Goal: Task Accomplishment & Management: Use online tool/utility

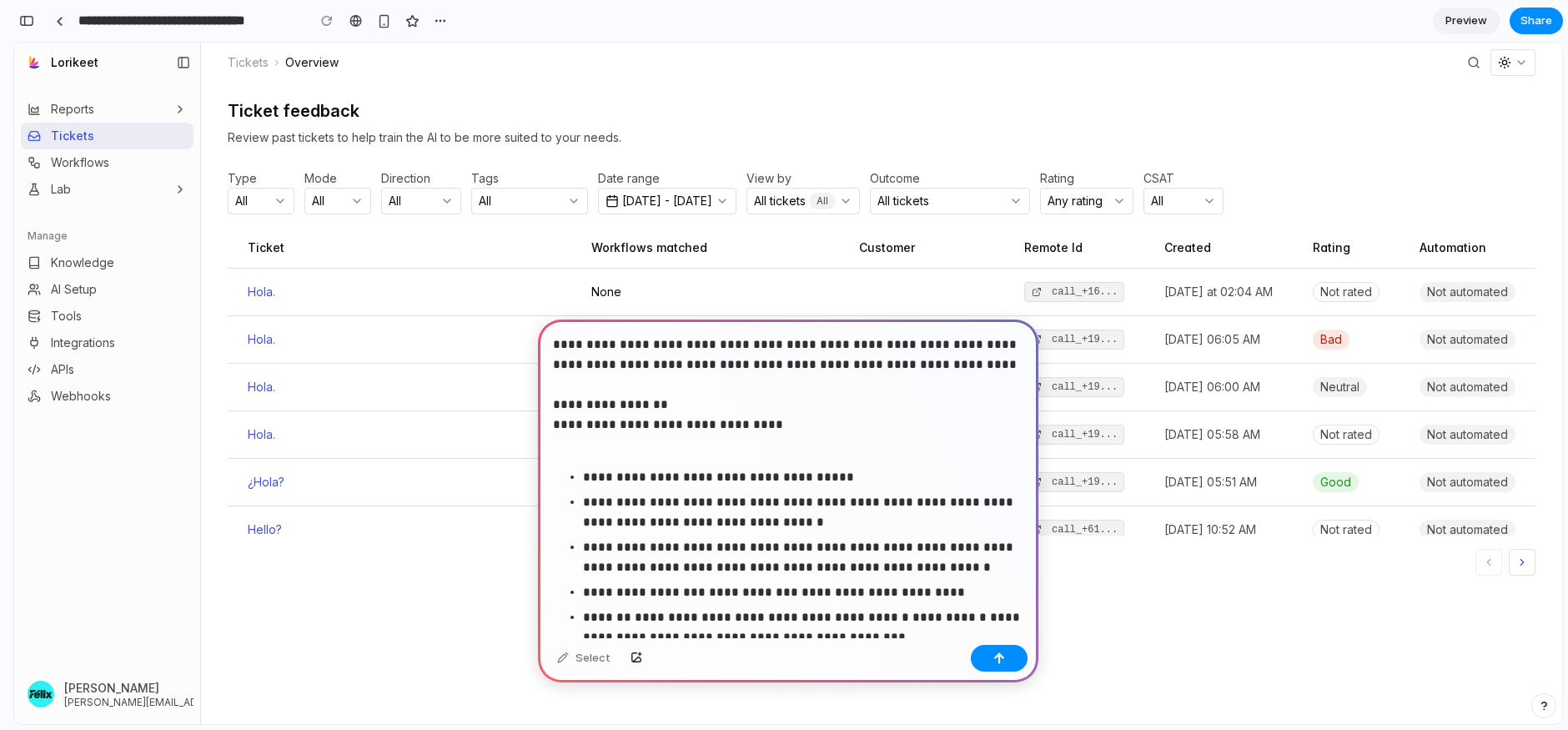
click at [813, 351] on p "**********" at bounding box center [787, 394] width 470 height 120
click at [889, 351] on p "**********" at bounding box center [787, 394] width 470 height 120
click at [584, 364] on p "**********" at bounding box center [787, 394] width 470 height 120
drag, startPoint x: 593, startPoint y: 365, endPoint x: 921, endPoint y: 382, distance: 328.4
click at [921, 382] on p "**********" at bounding box center [787, 394] width 470 height 120
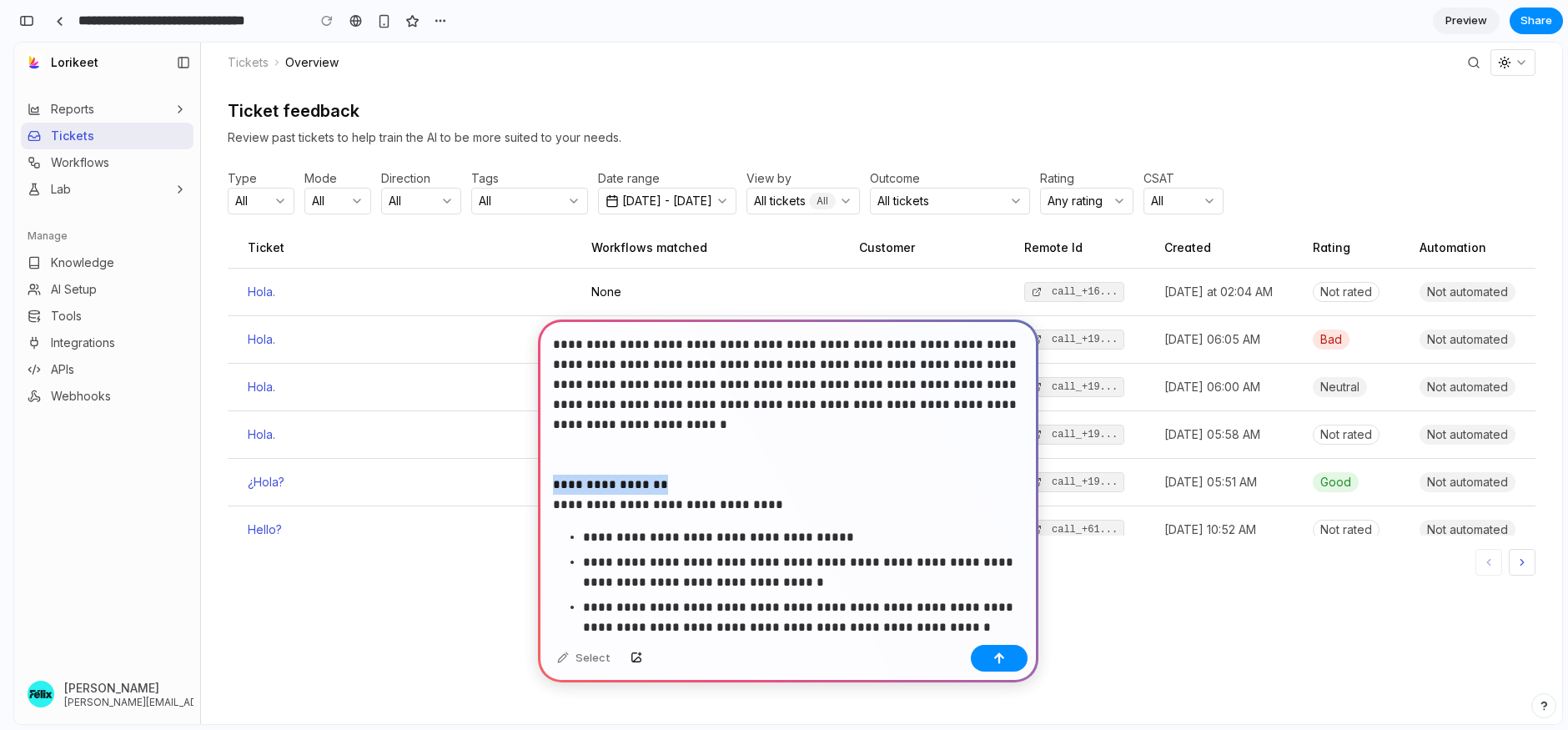
drag, startPoint x: 698, startPoint y: 462, endPoint x: 545, endPoint y: 462, distance: 153.0
click at [975, 407] on p "**********" at bounding box center [787, 424] width 470 height 181
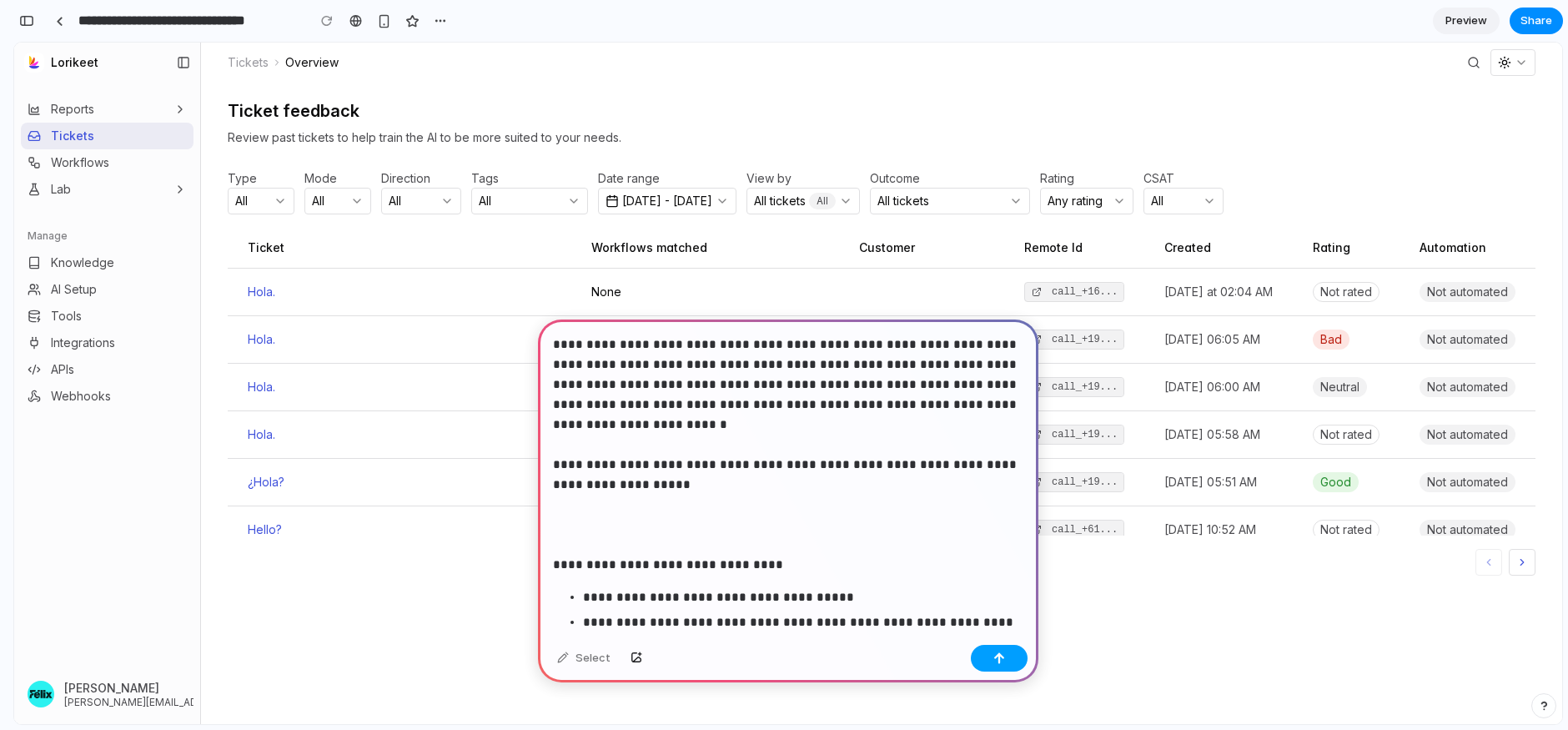
click at [1006, 657] on button "button" at bounding box center [999, 658] width 57 height 27
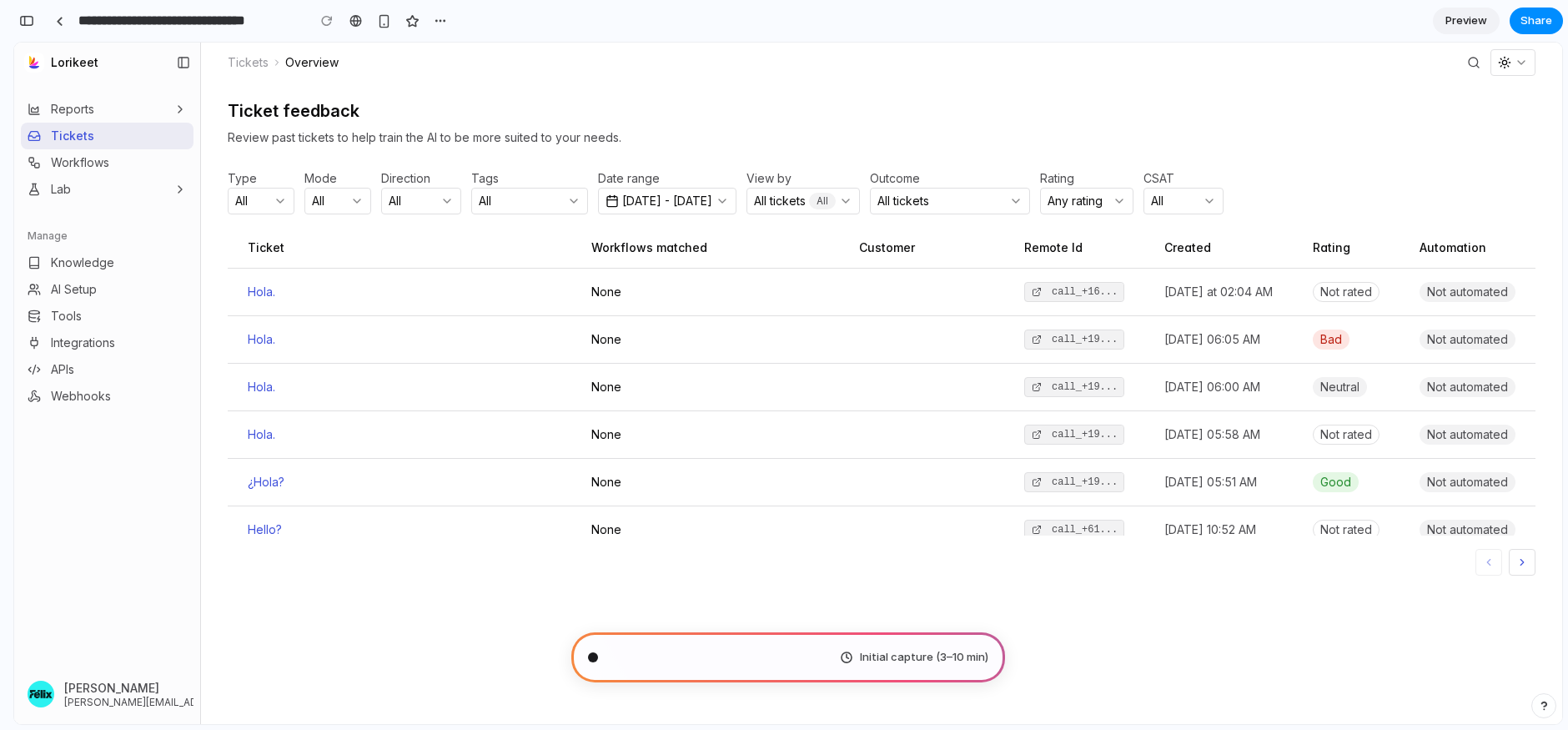
scroll to position [3496, 0]
type input "**********"
click at [25, 22] on div "button" at bounding box center [27, 21] width 15 height 12
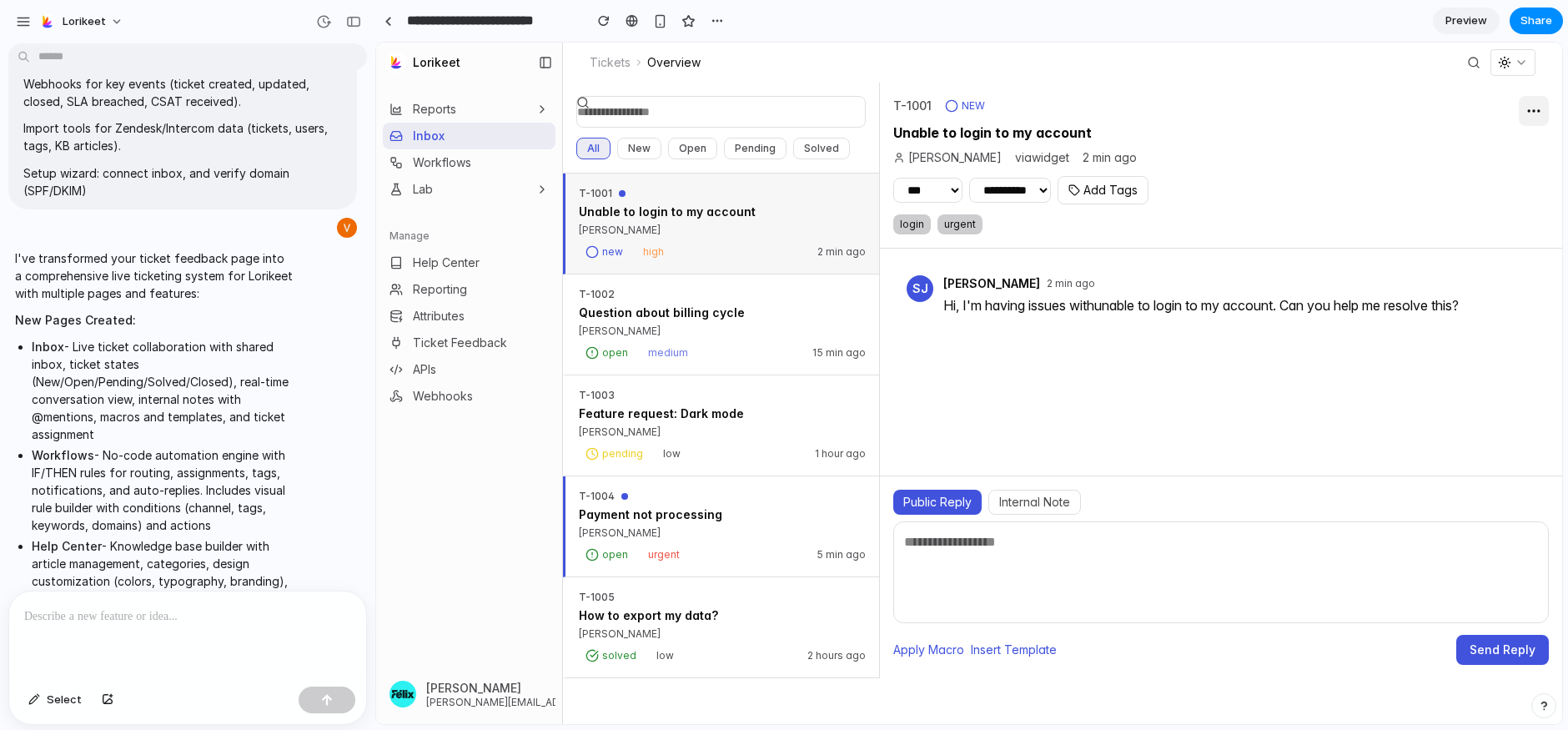
scroll to position [2568, 0]
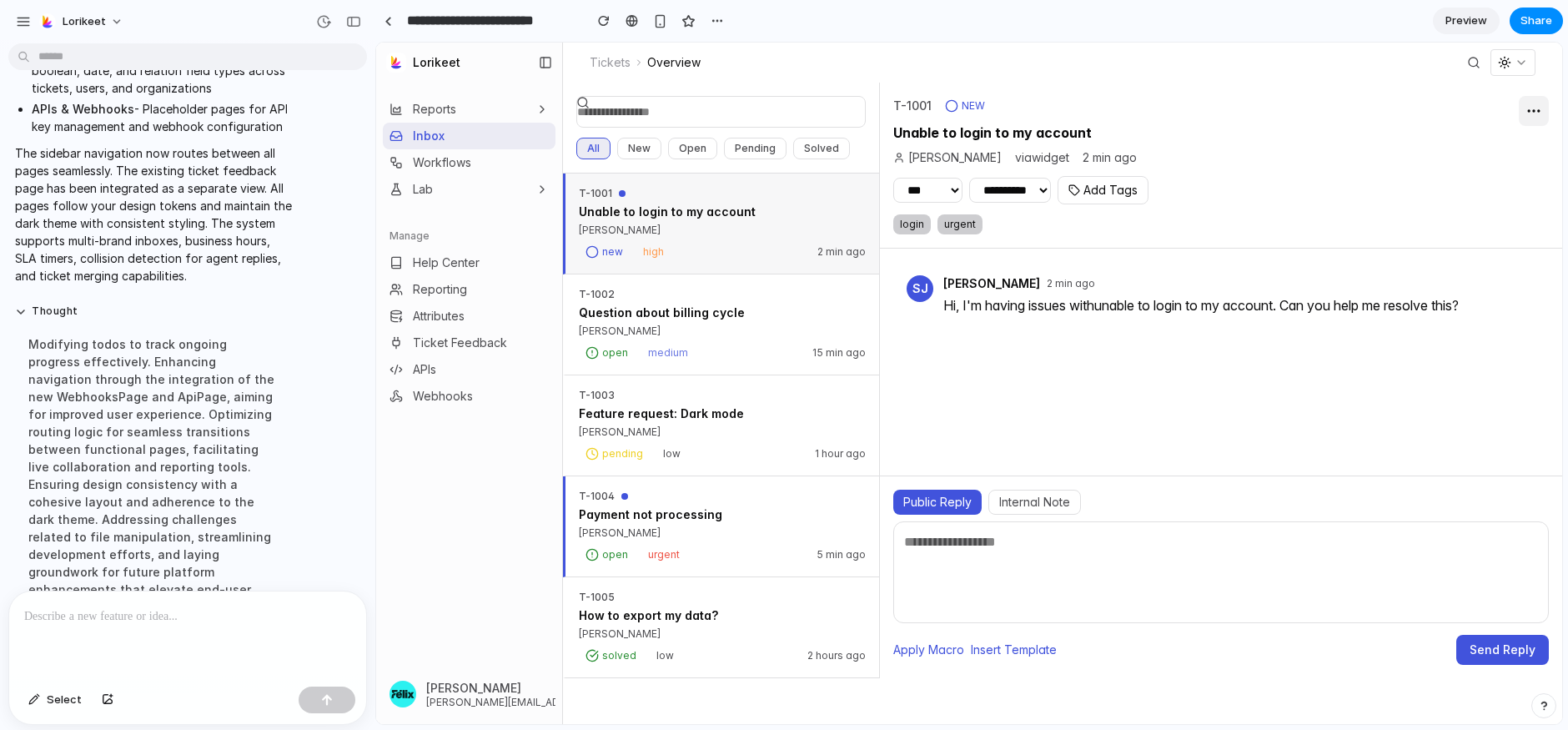
click at [698, 114] on input "text" at bounding box center [722, 111] width 290 height 32
click at [962, 197] on select "*** **** ******* ****** ******" at bounding box center [928, 190] width 70 height 25
click at [754, 315] on h3 "Question about billing cycle" at bounding box center [722, 312] width 287 height 16
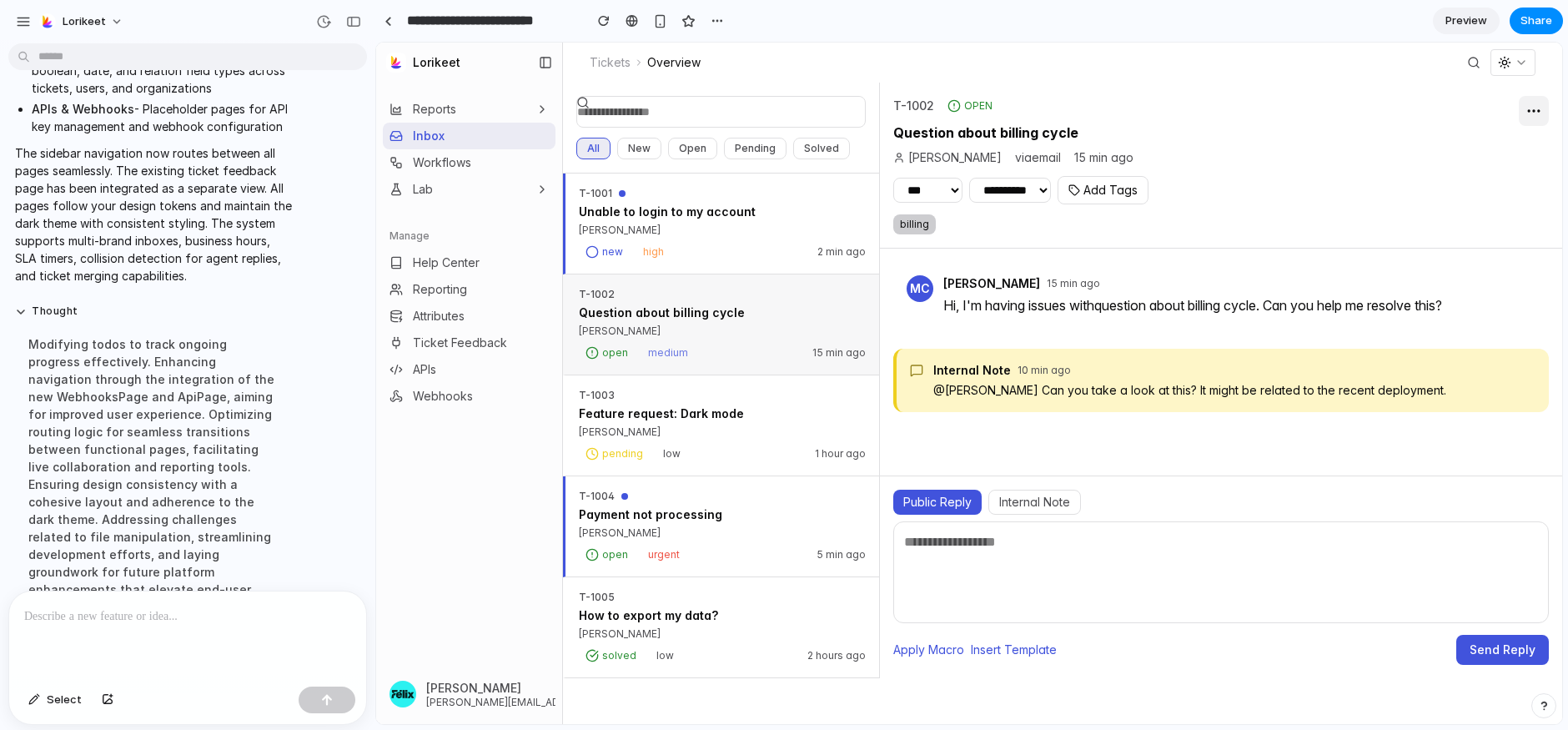
click at [739, 414] on h3 "Feature request: Dark mode" at bounding box center [722, 413] width 287 height 16
click at [733, 531] on p "[PERSON_NAME]" at bounding box center [722, 533] width 287 height 14
click at [724, 615] on h3 "How to export my data?" at bounding box center [722, 615] width 287 height 16
click at [744, 202] on div "T-1001 Unable to login to my account [PERSON_NAME]" at bounding box center [722, 211] width 287 height 50
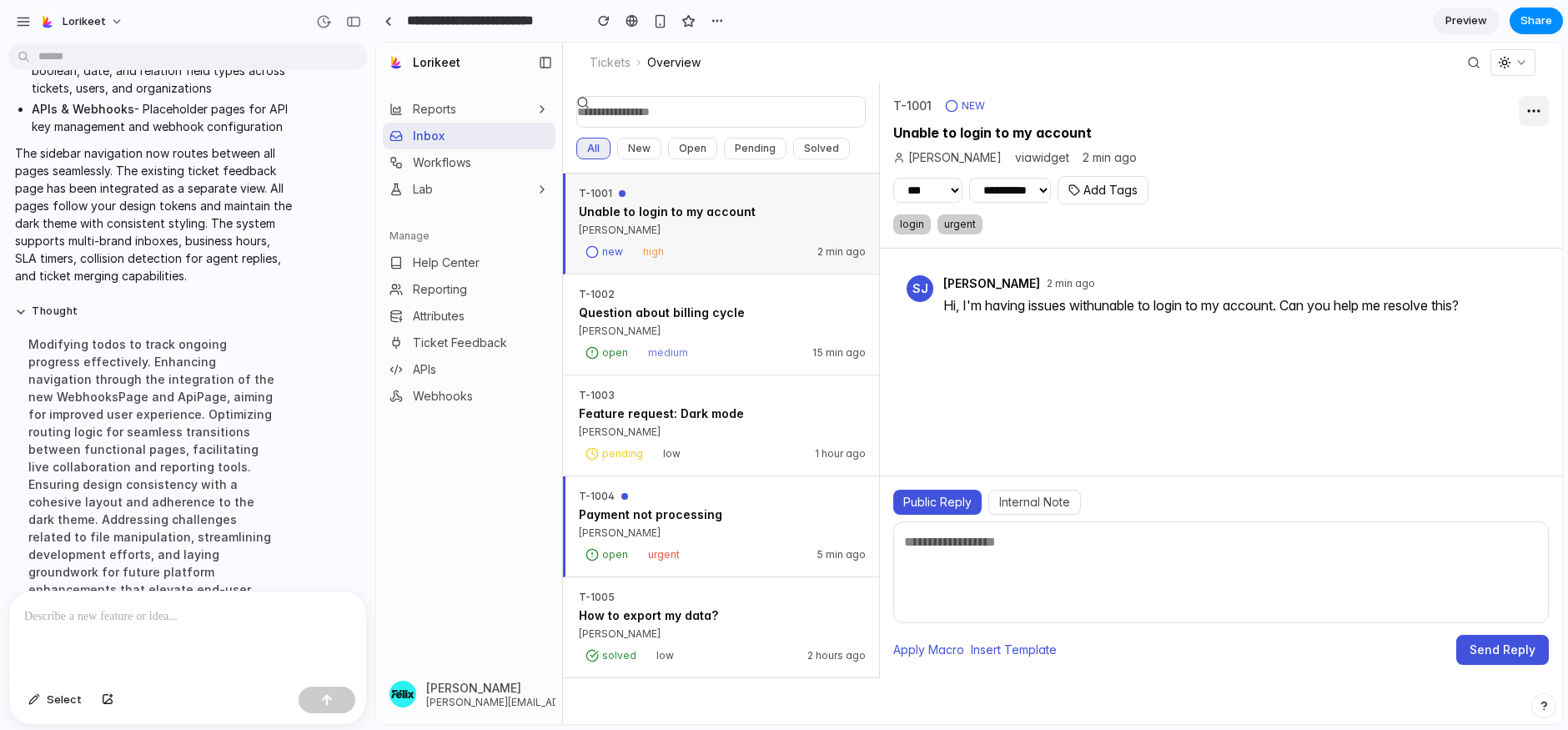
click at [592, 99] on input "text" at bounding box center [722, 111] width 290 height 32
click at [34, 701] on div "button" at bounding box center [34, 699] width 12 height 10
click at [584, 105] on div at bounding box center [969, 383] width 1185 height 681
click at [774, 132] on div "button" at bounding box center [774, 134] width 15 height 15
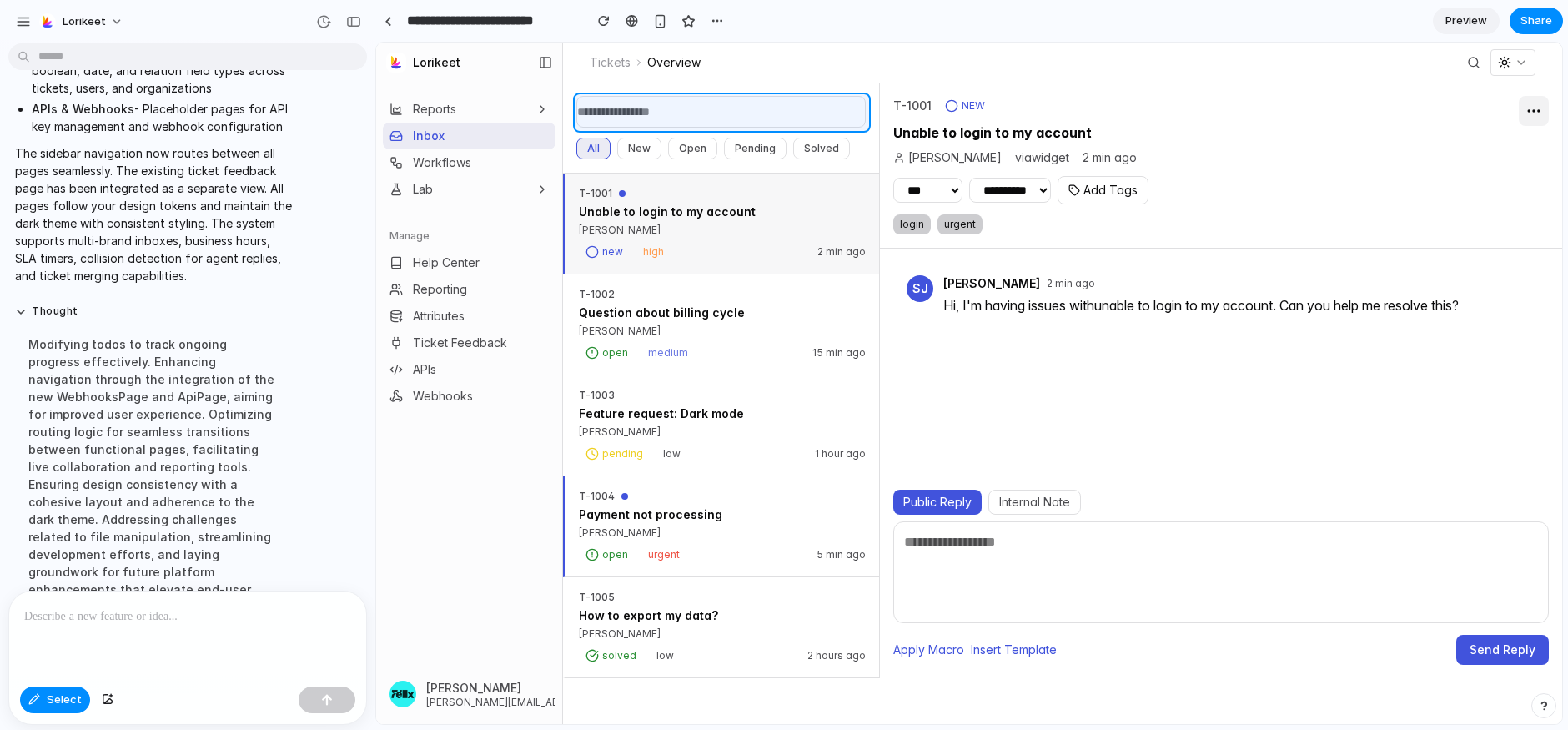
click at [613, 112] on div at bounding box center [969, 383] width 1185 height 681
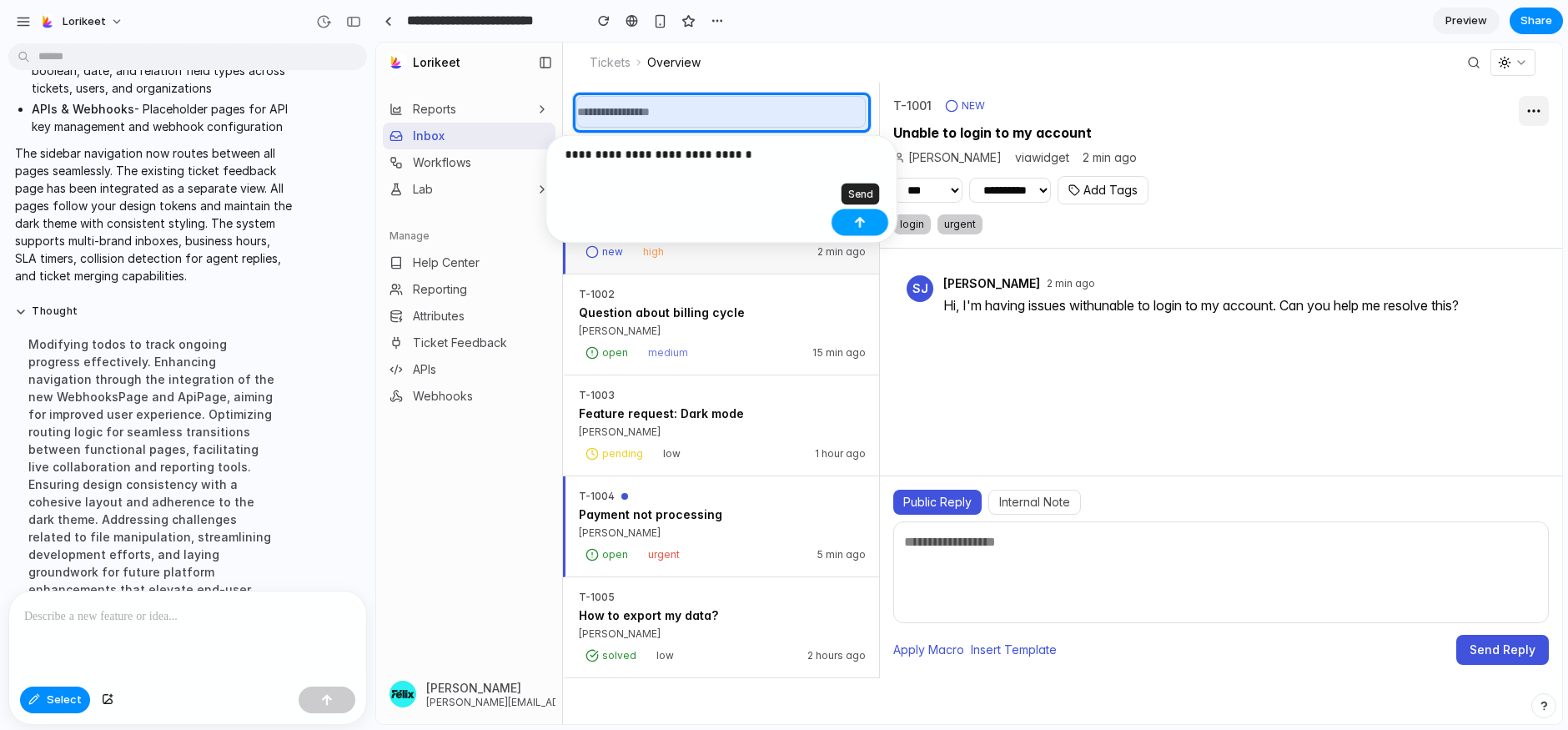
click at [877, 223] on button "button" at bounding box center [860, 223] width 57 height 27
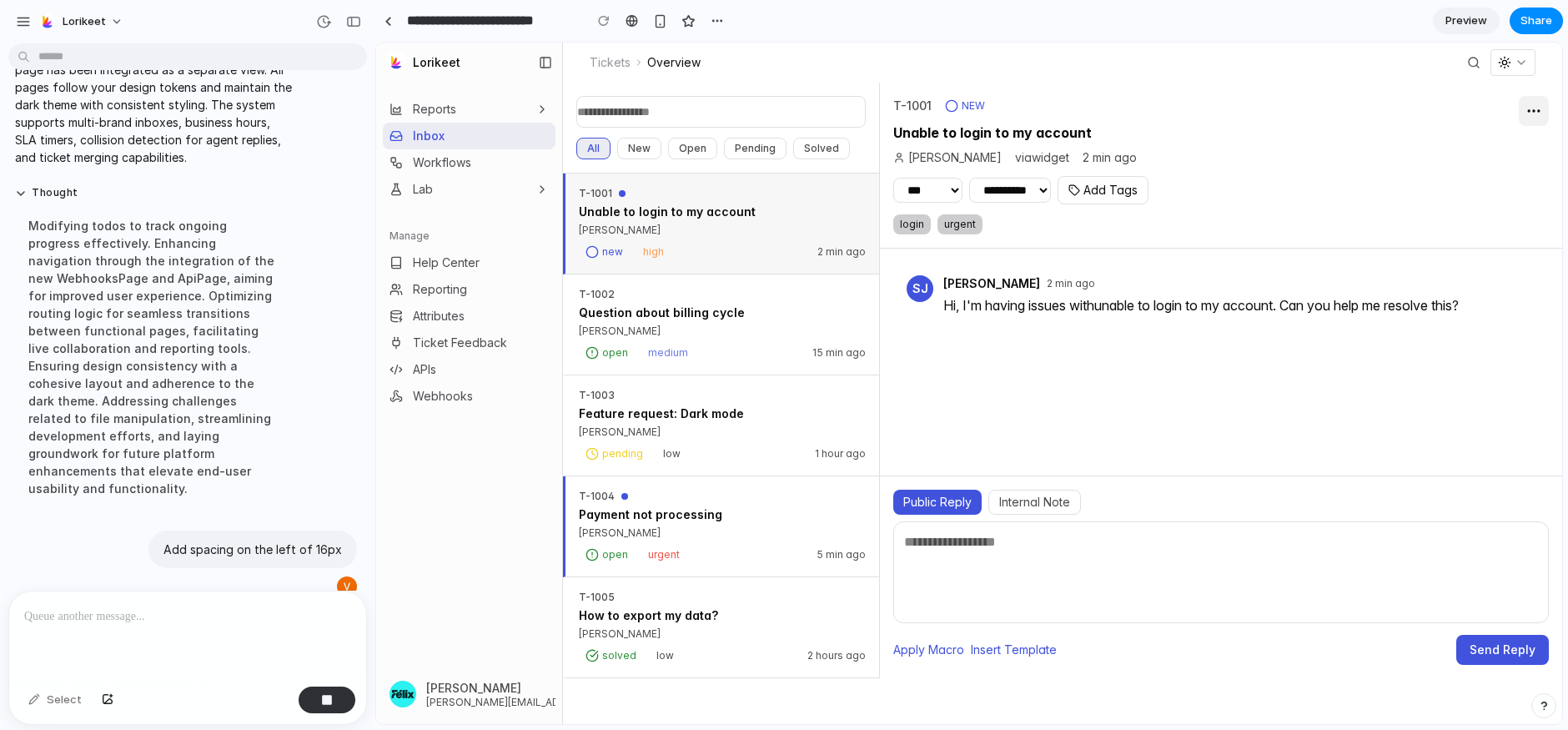
click at [631, 324] on p "[PERSON_NAME]" at bounding box center [722, 331] width 287 height 14
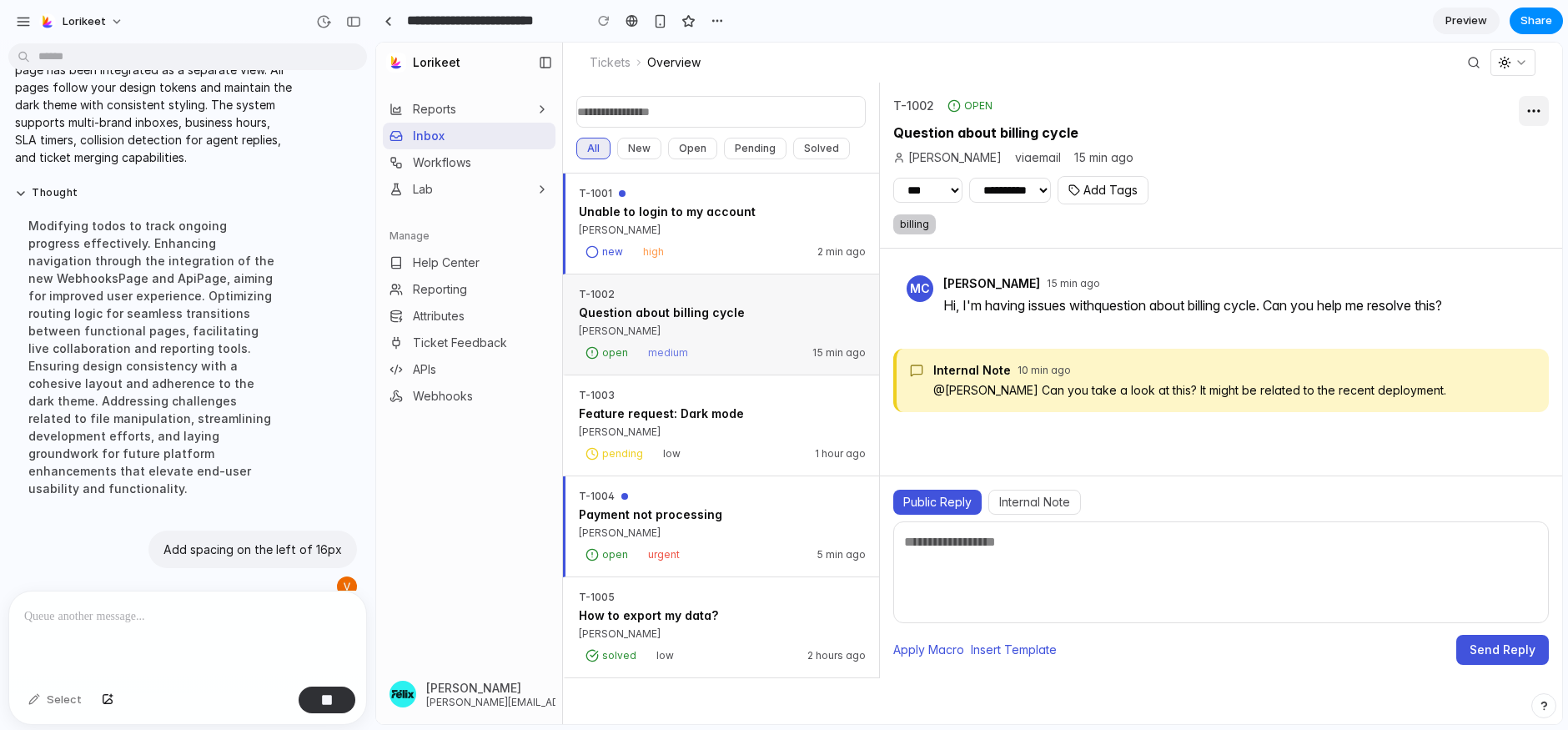
click at [661, 502] on div "T-1004" at bounding box center [722, 496] width 287 height 14
click at [660, 223] on p "[PERSON_NAME]" at bounding box center [722, 230] width 287 height 14
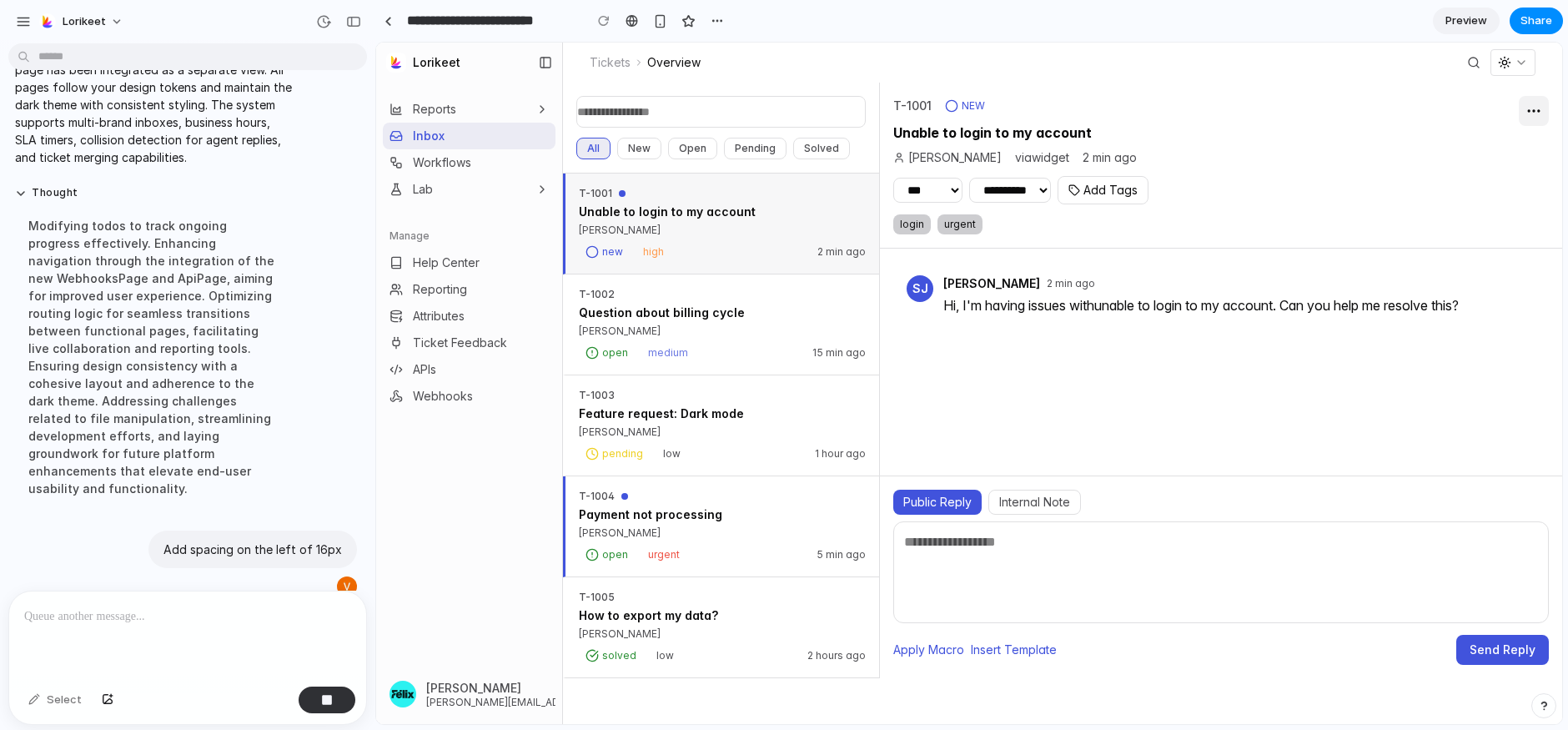
click at [636, 149] on button "New" at bounding box center [640, 148] width 44 height 21
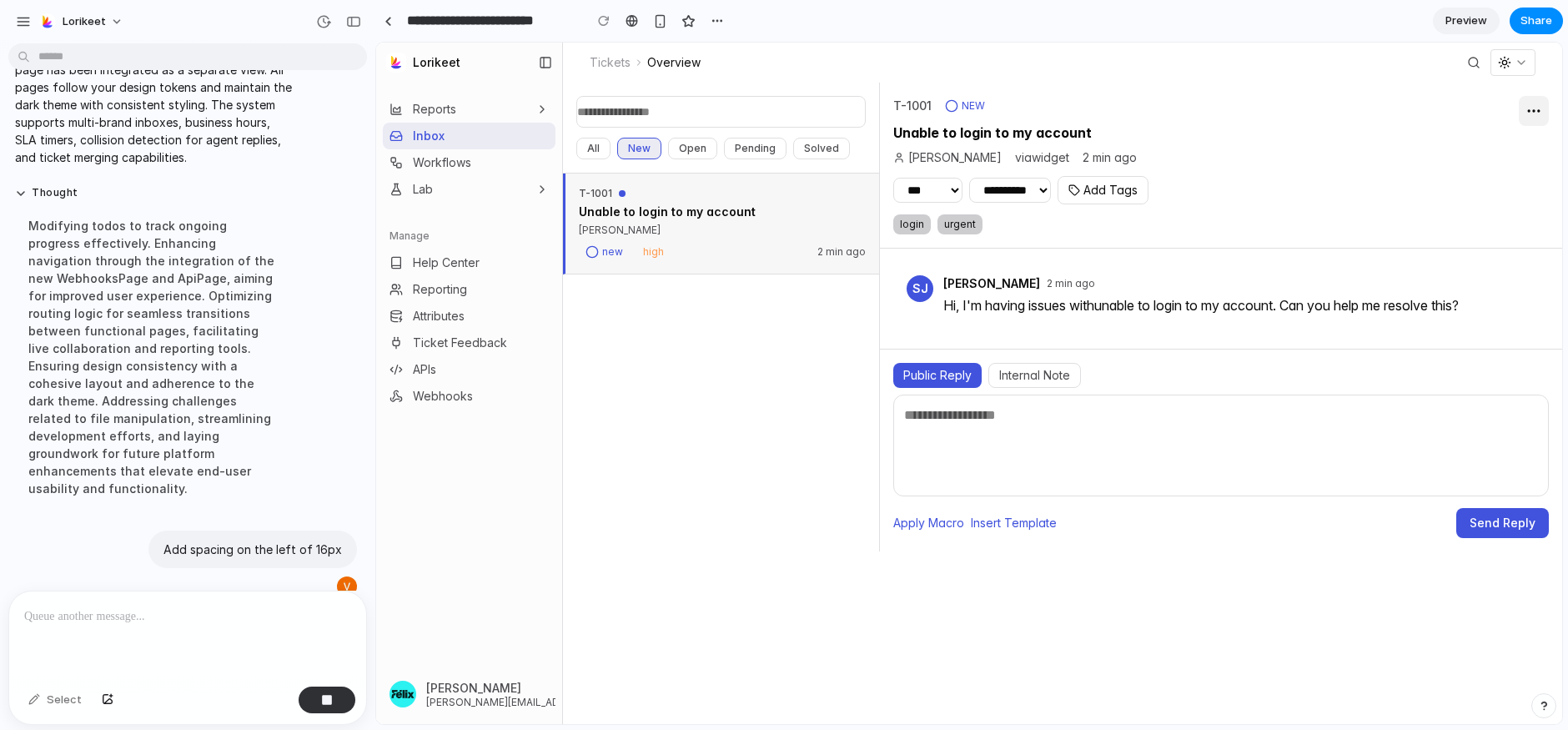
click at [688, 150] on button "Open" at bounding box center [693, 148] width 49 height 21
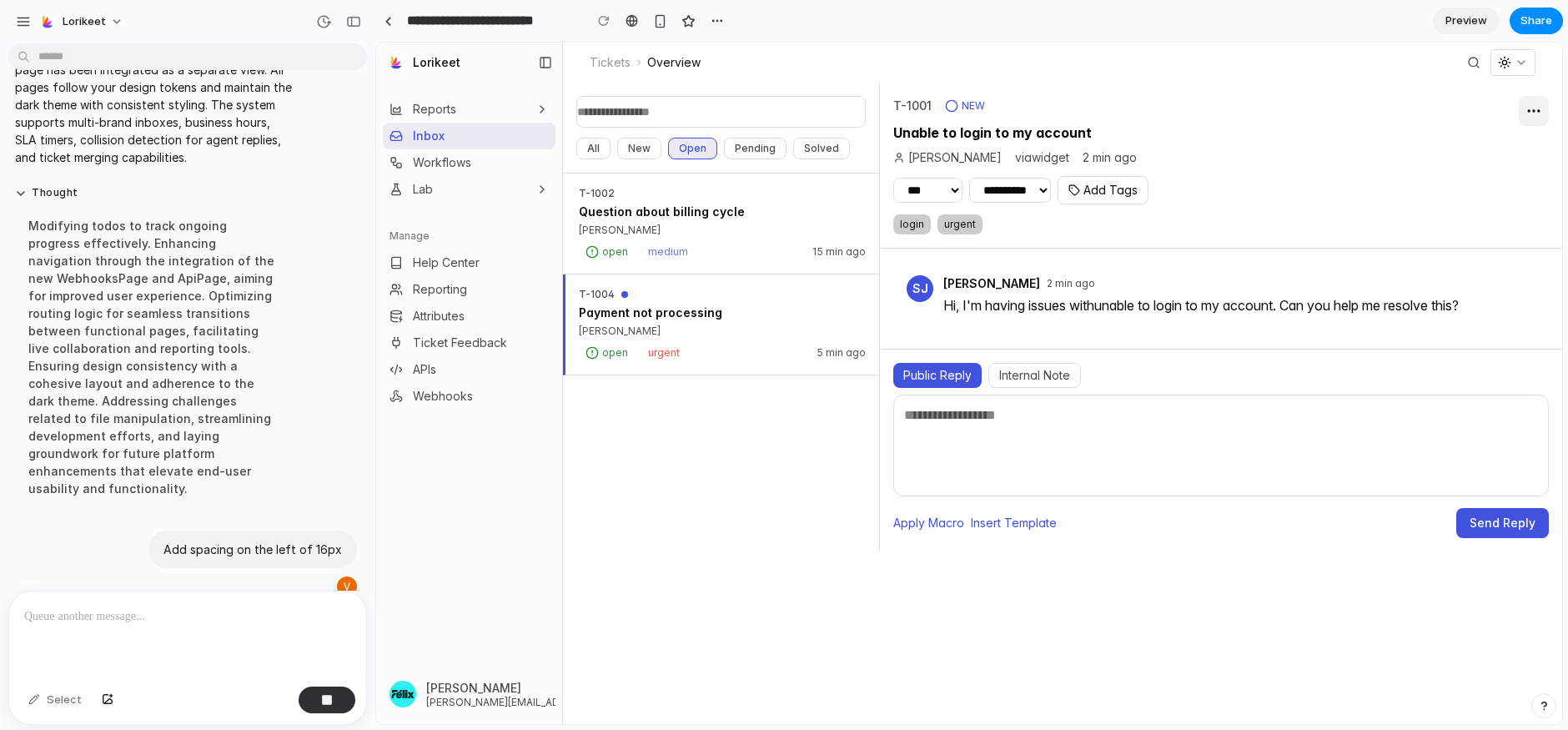
click at [751, 152] on button "Pending" at bounding box center [755, 148] width 63 height 21
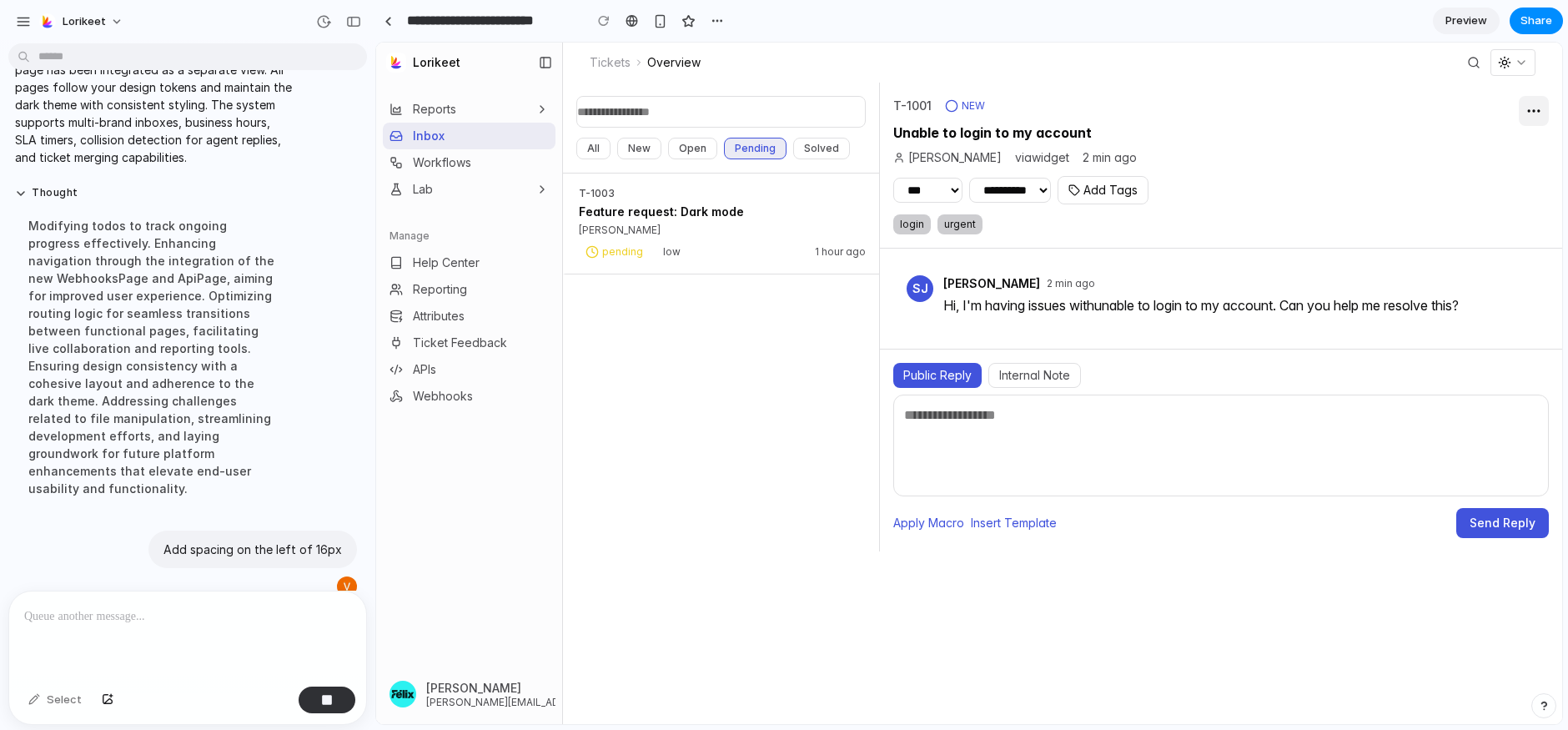
click at [838, 140] on button "Solved" at bounding box center [821, 148] width 57 height 21
click at [591, 144] on button "All" at bounding box center [593, 148] width 34 height 21
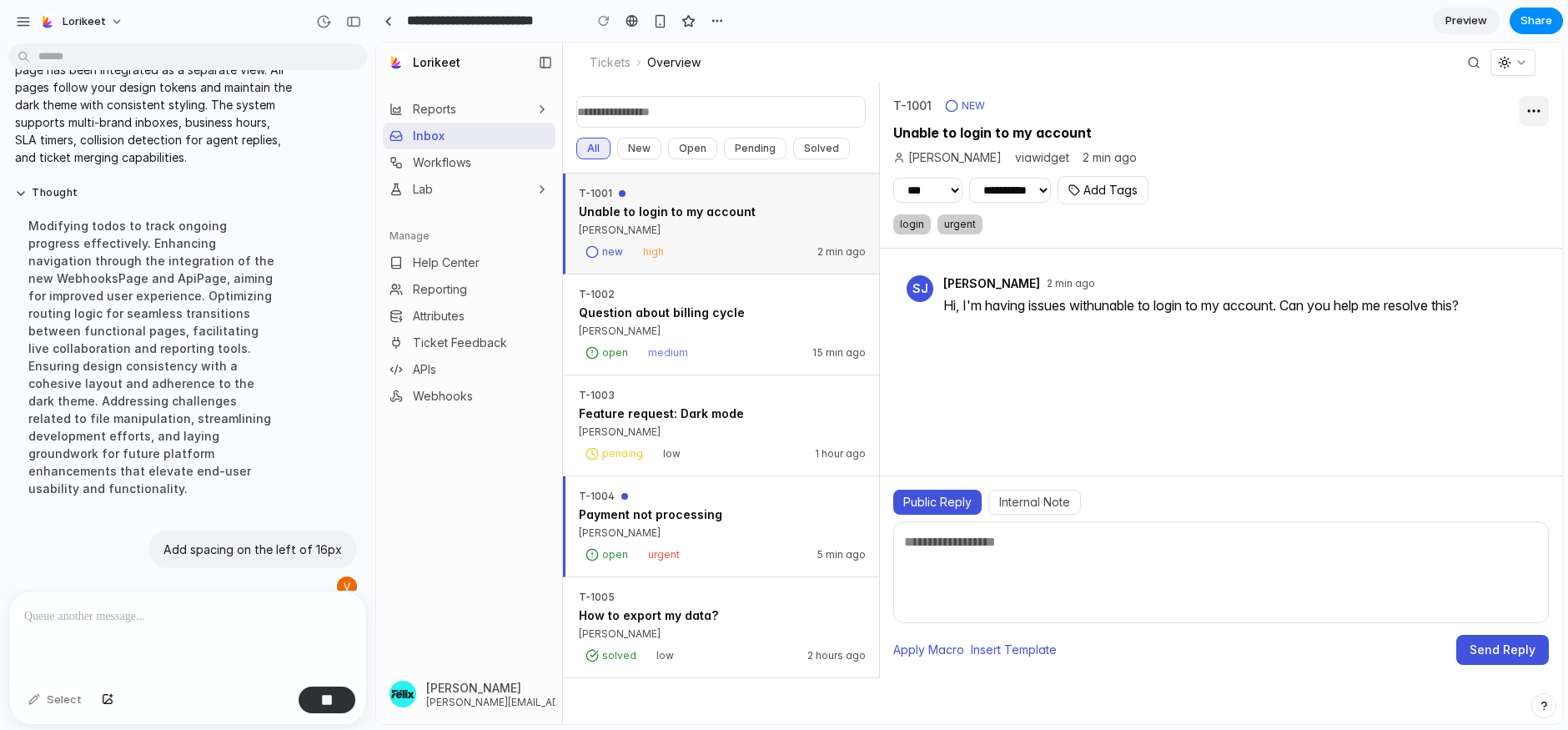
click at [642, 150] on button "New" at bounding box center [640, 148] width 44 height 21
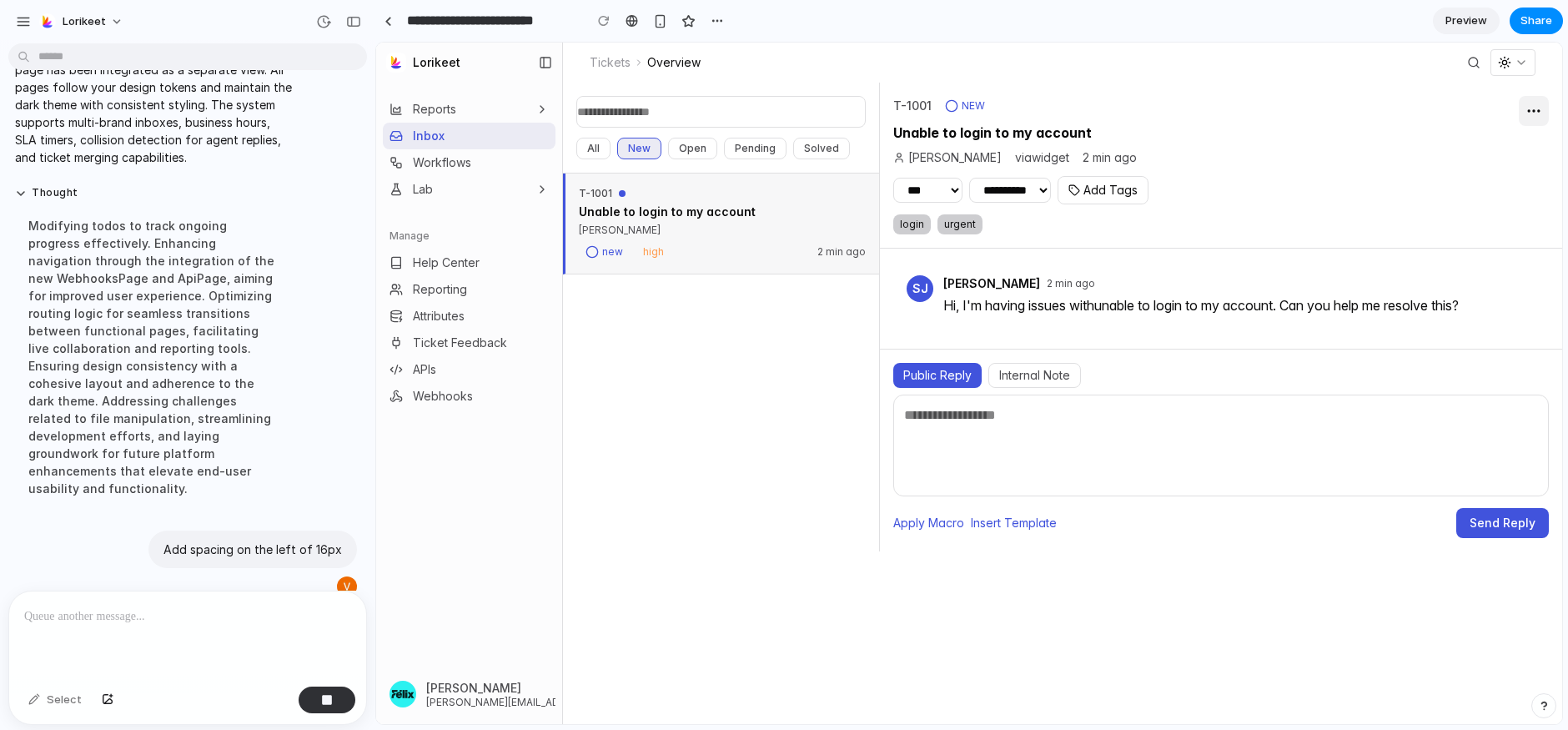
click at [1030, 378] on button "Internal Note" at bounding box center [1035, 376] width 93 height 25
click at [947, 376] on button "Public Reply" at bounding box center [938, 376] width 89 height 25
click at [1041, 379] on button "Internal Note" at bounding box center [1035, 376] width 93 height 25
click at [1017, 359] on div "Public Reply Internal Note Apply Macro Insert Template Send Reply" at bounding box center [1221, 450] width 682 height 203
click at [1003, 373] on button "Internal Note" at bounding box center [1035, 376] width 93 height 25
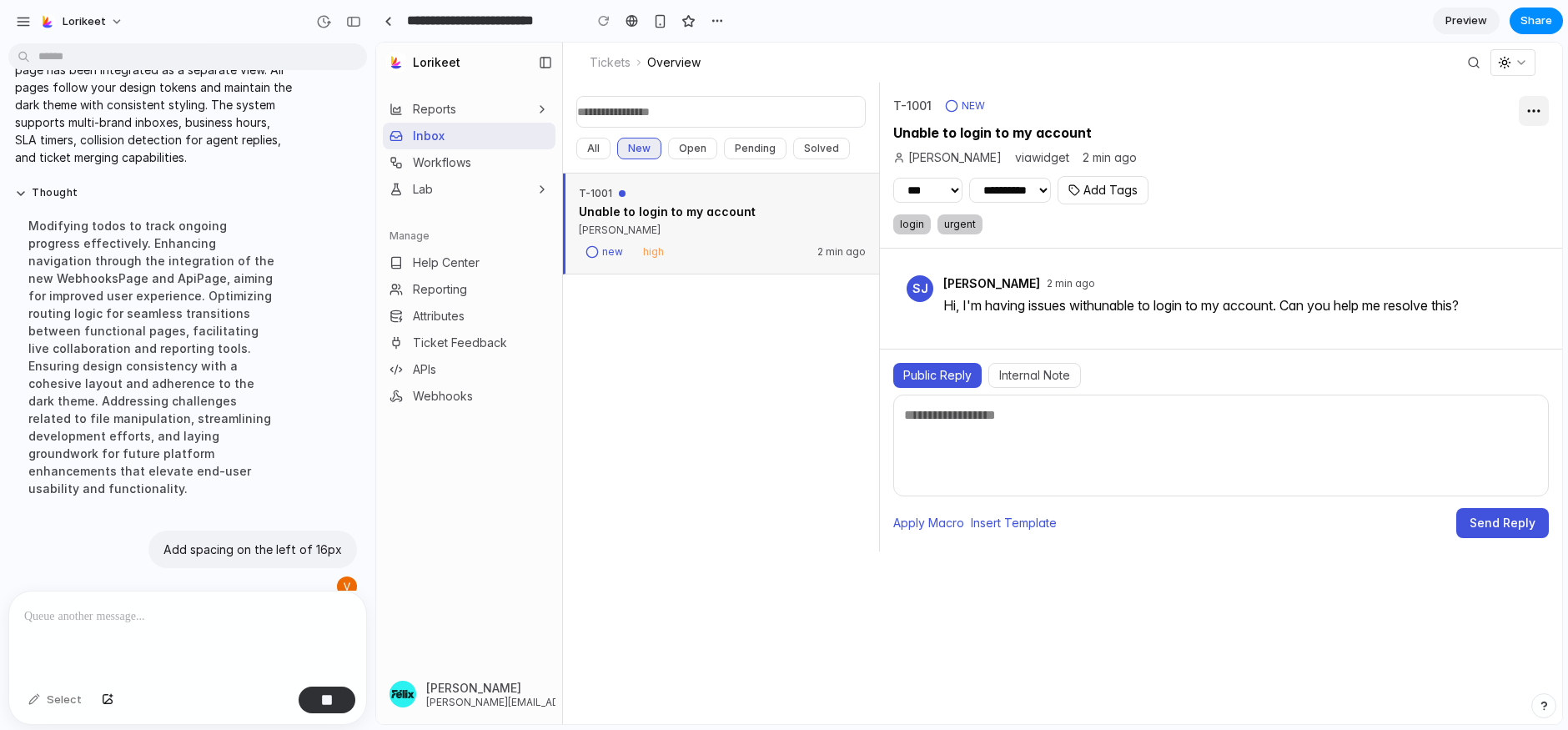
click at [935, 376] on button "Public Reply" at bounding box center [938, 376] width 89 height 25
click at [924, 522] on button "Apply Macro" at bounding box center [928, 522] width 71 height 16
click at [941, 526] on button "Apply Macro" at bounding box center [928, 522] width 71 height 16
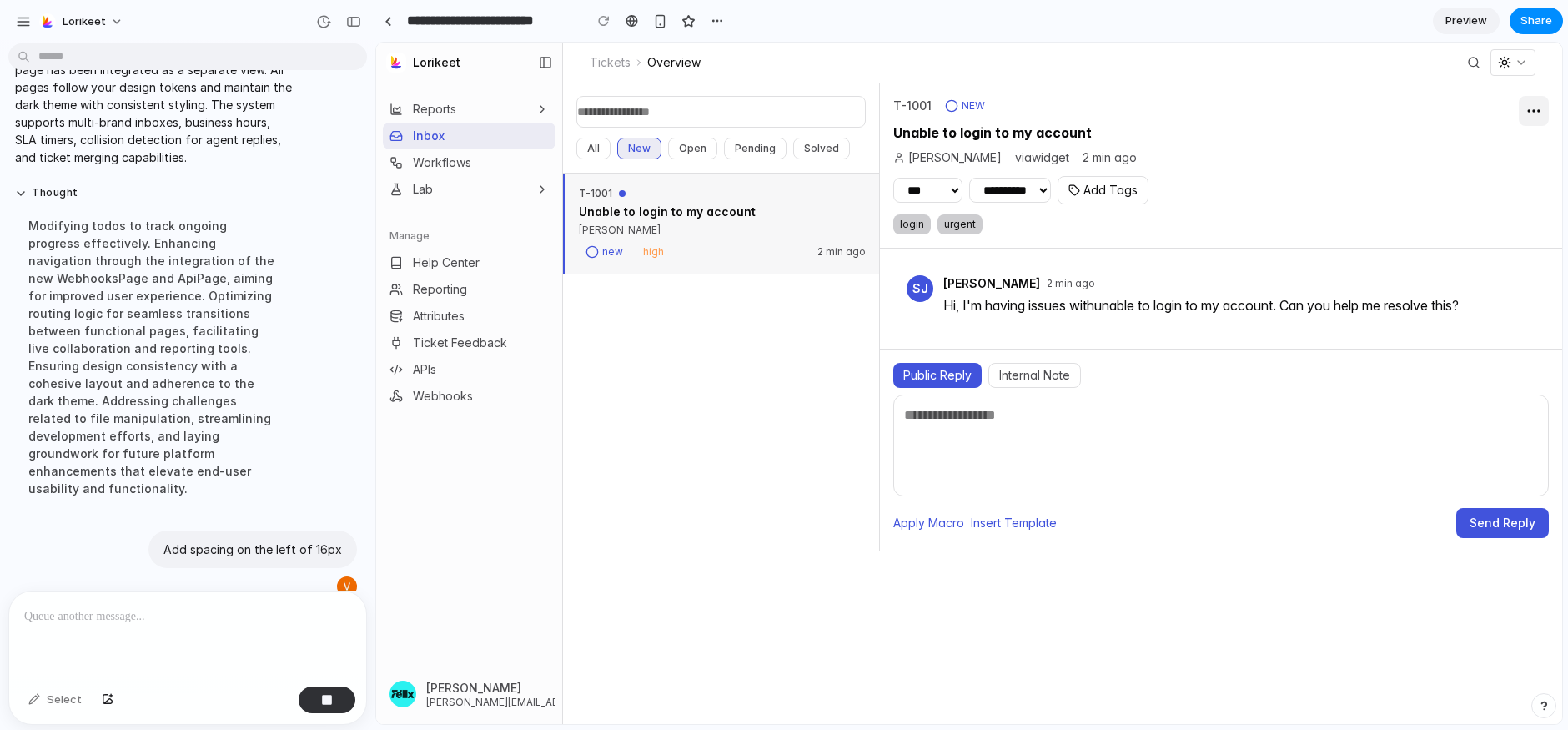
click at [597, 152] on button "All" at bounding box center [593, 148] width 34 height 21
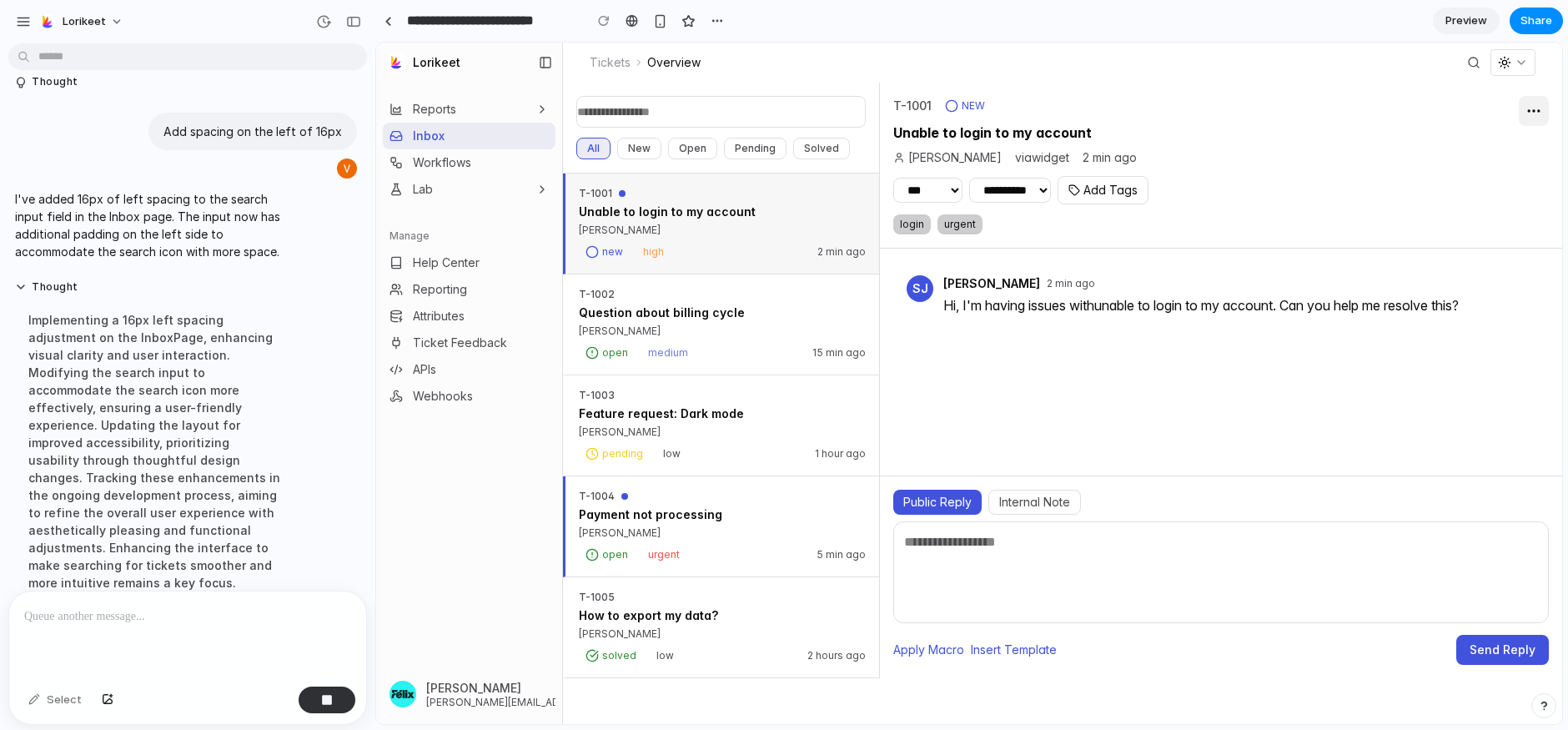
scroll to position [2827, 0]
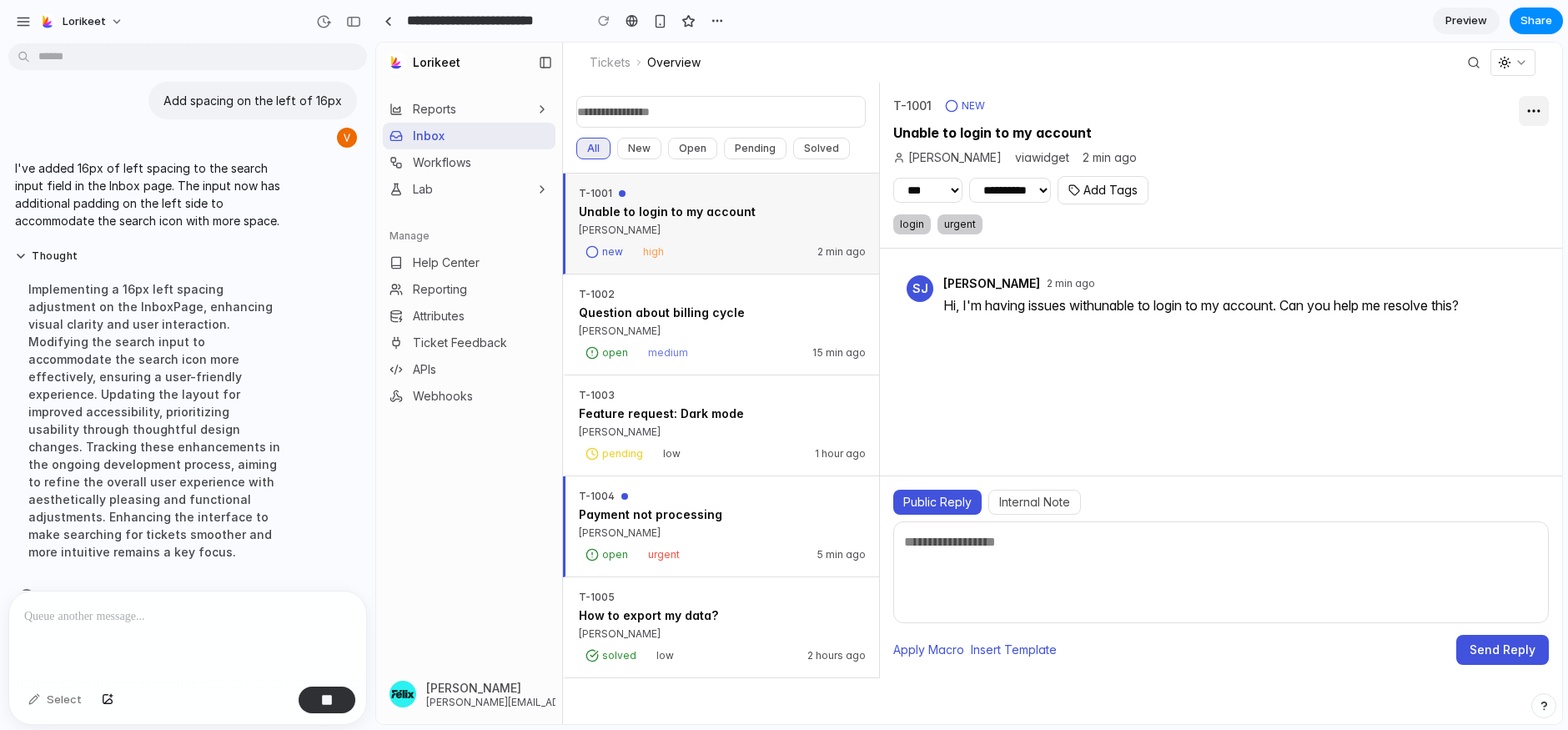
click at [444, 163] on span "Workflows" at bounding box center [442, 162] width 58 height 16
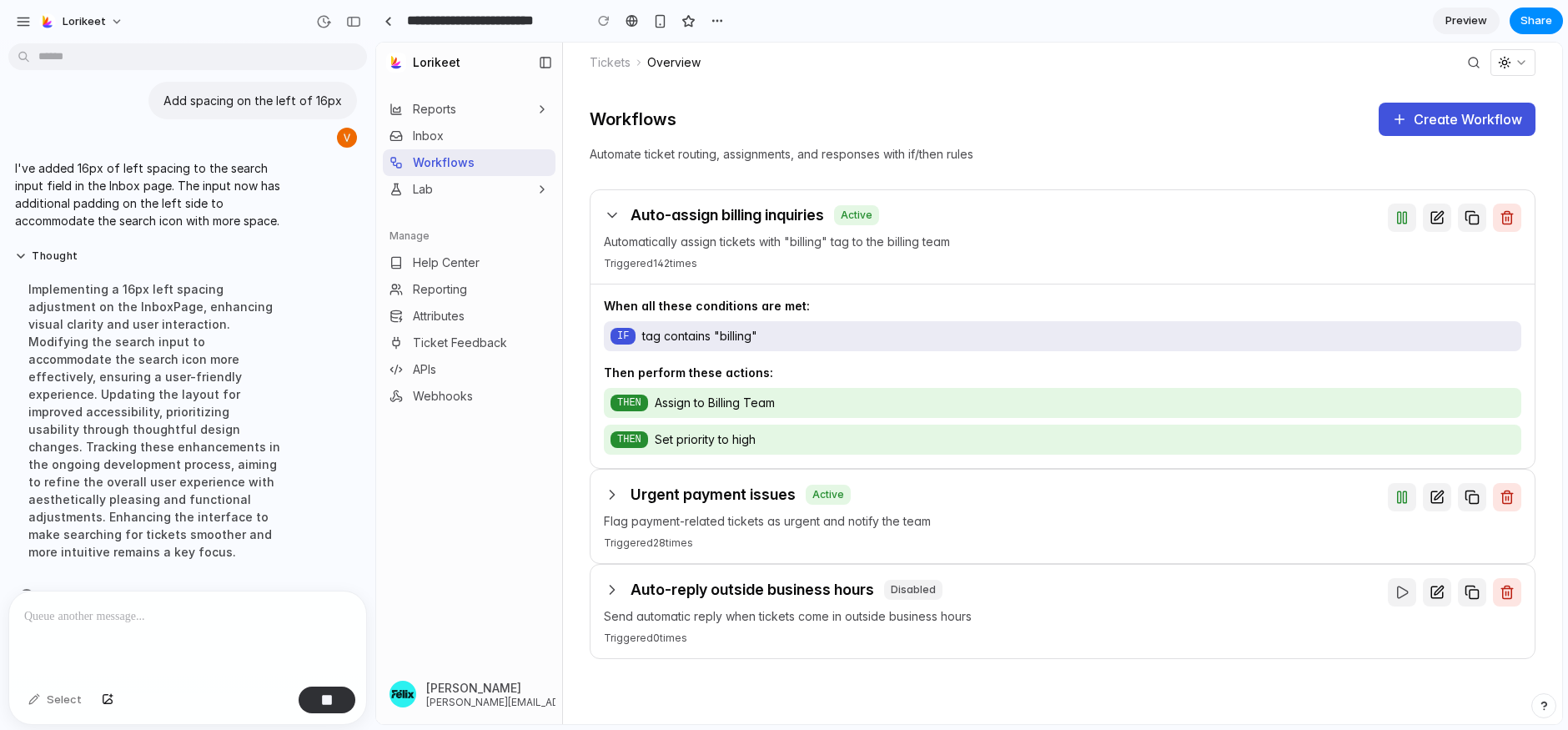
click at [460, 188] on button "Lab" at bounding box center [469, 189] width 173 height 27
click at [462, 101] on button "Reports" at bounding box center [469, 109] width 173 height 27
click at [455, 138] on button "Inbox" at bounding box center [469, 136] width 173 height 27
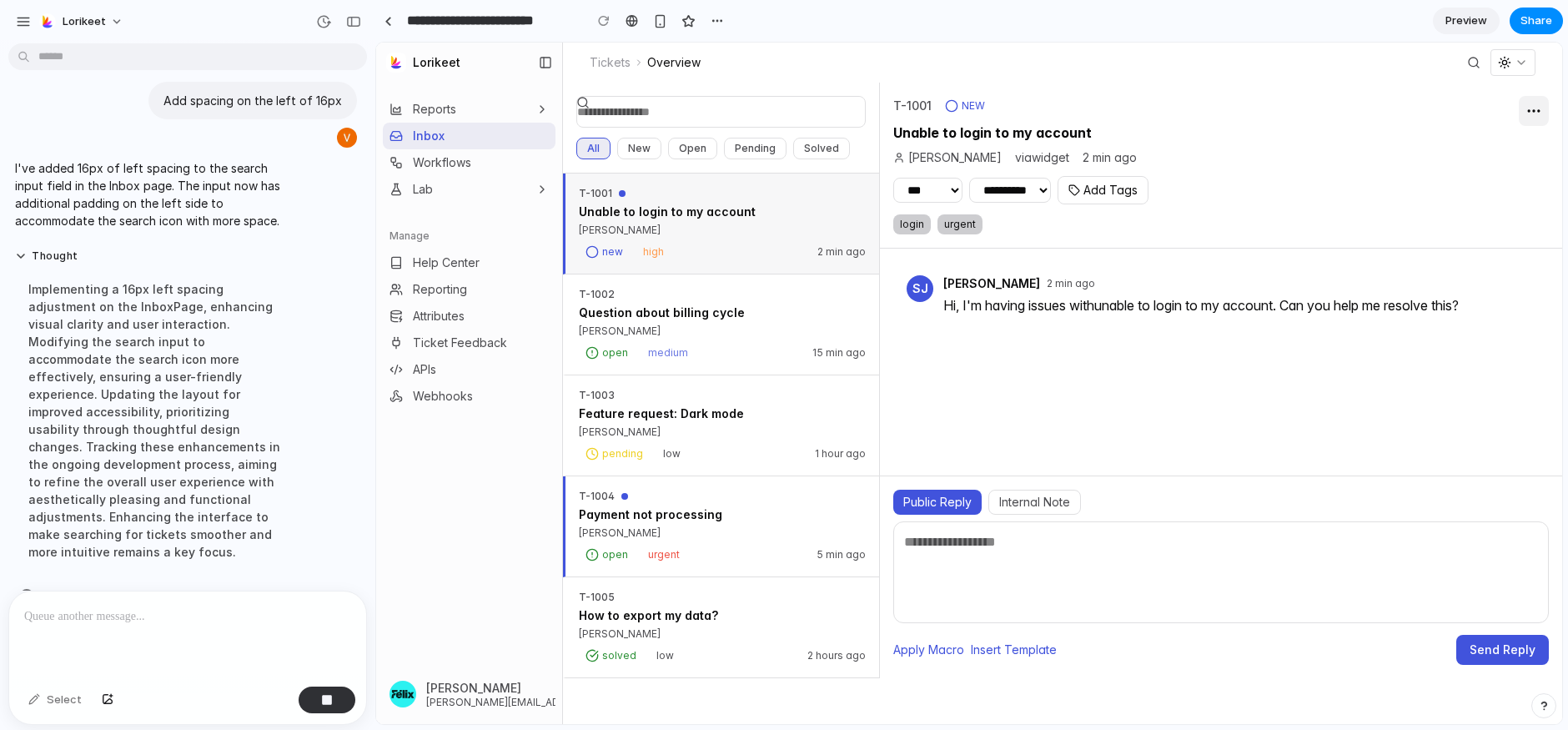
click at [452, 160] on span "Workflows" at bounding box center [442, 162] width 58 height 16
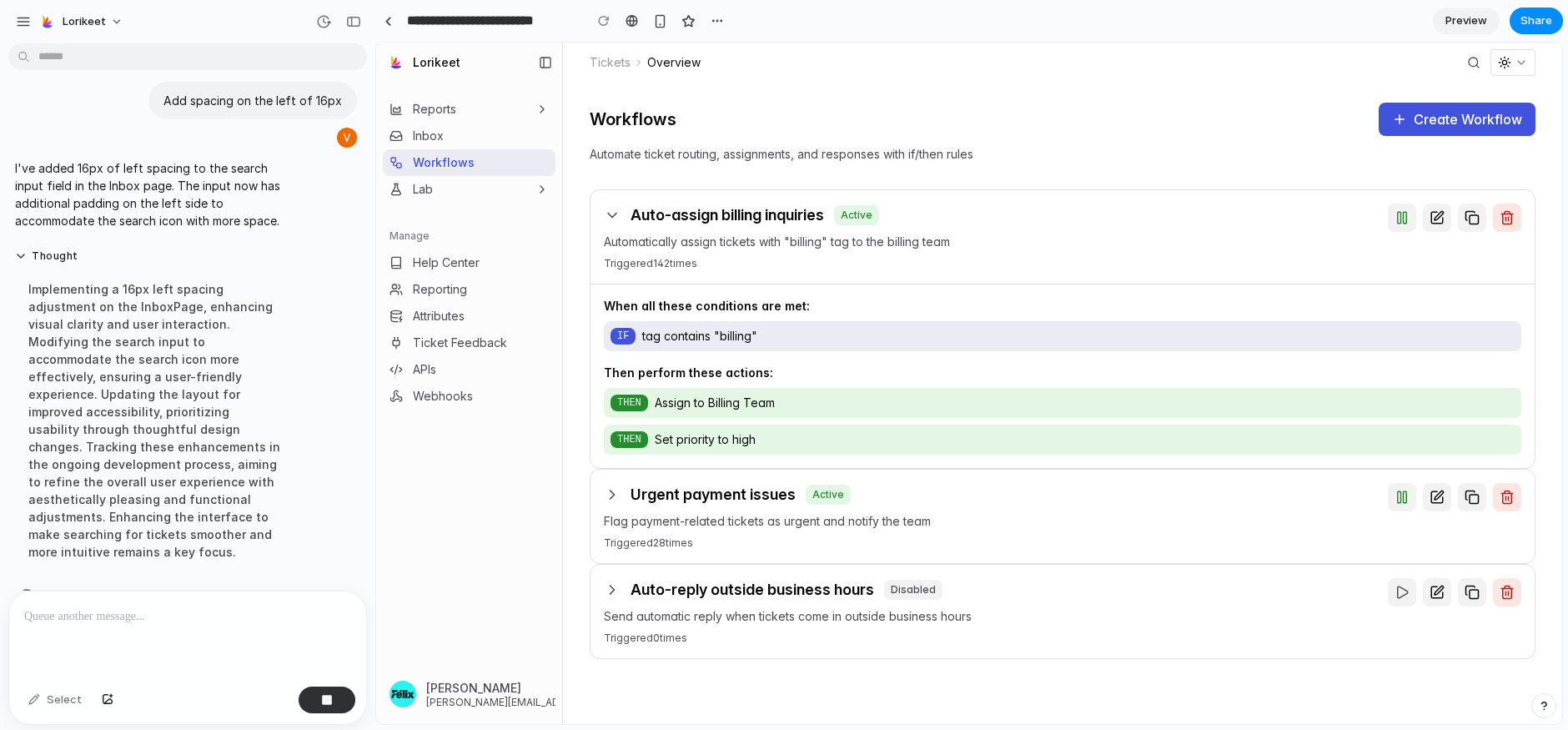
click at [468, 139] on button "Inbox" at bounding box center [469, 136] width 173 height 27
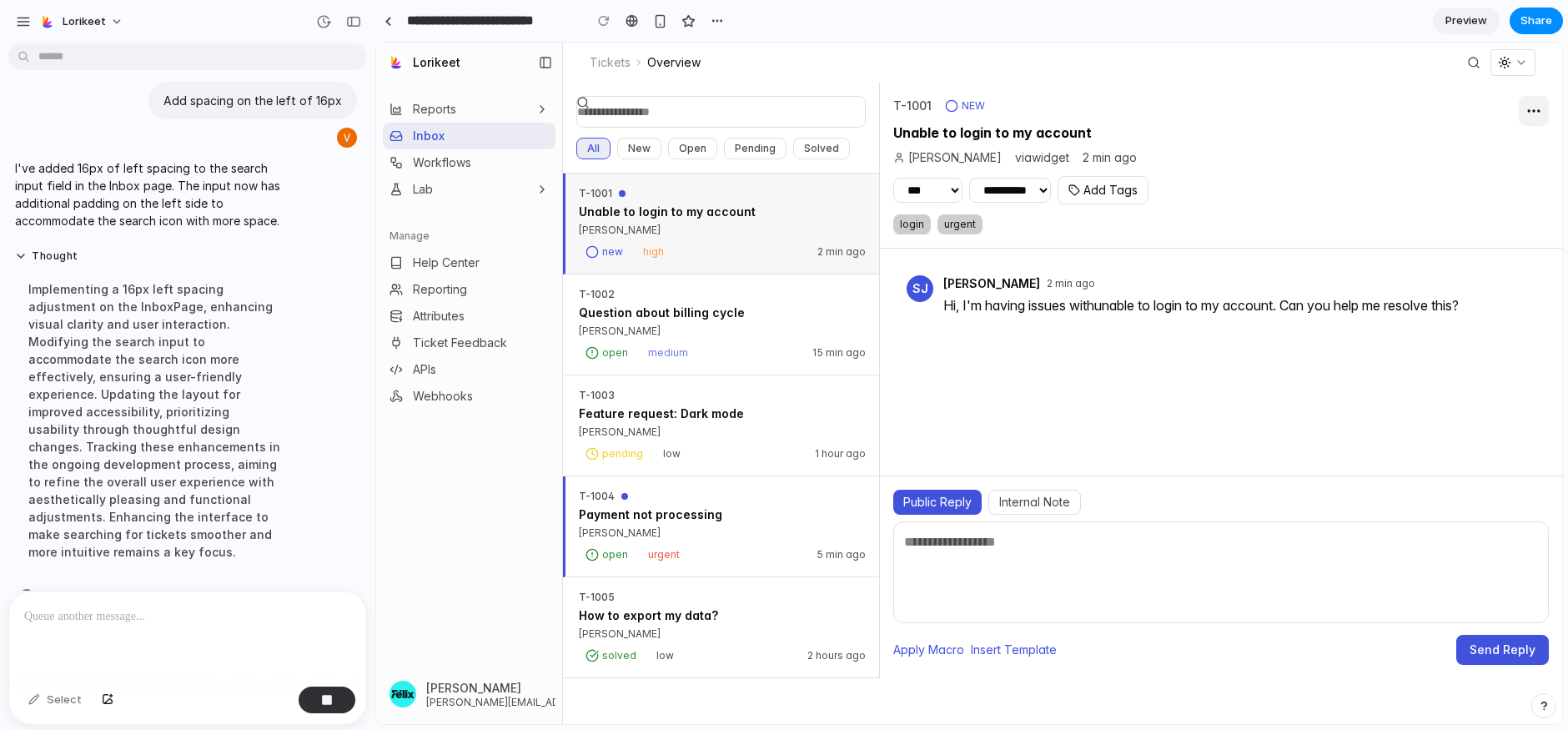
click at [584, 107] on icon at bounding box center [584, 102] width 14 height 14
click at [481, 289] on button "Reporting" at bounding box center [469, 290] width 173 height 27
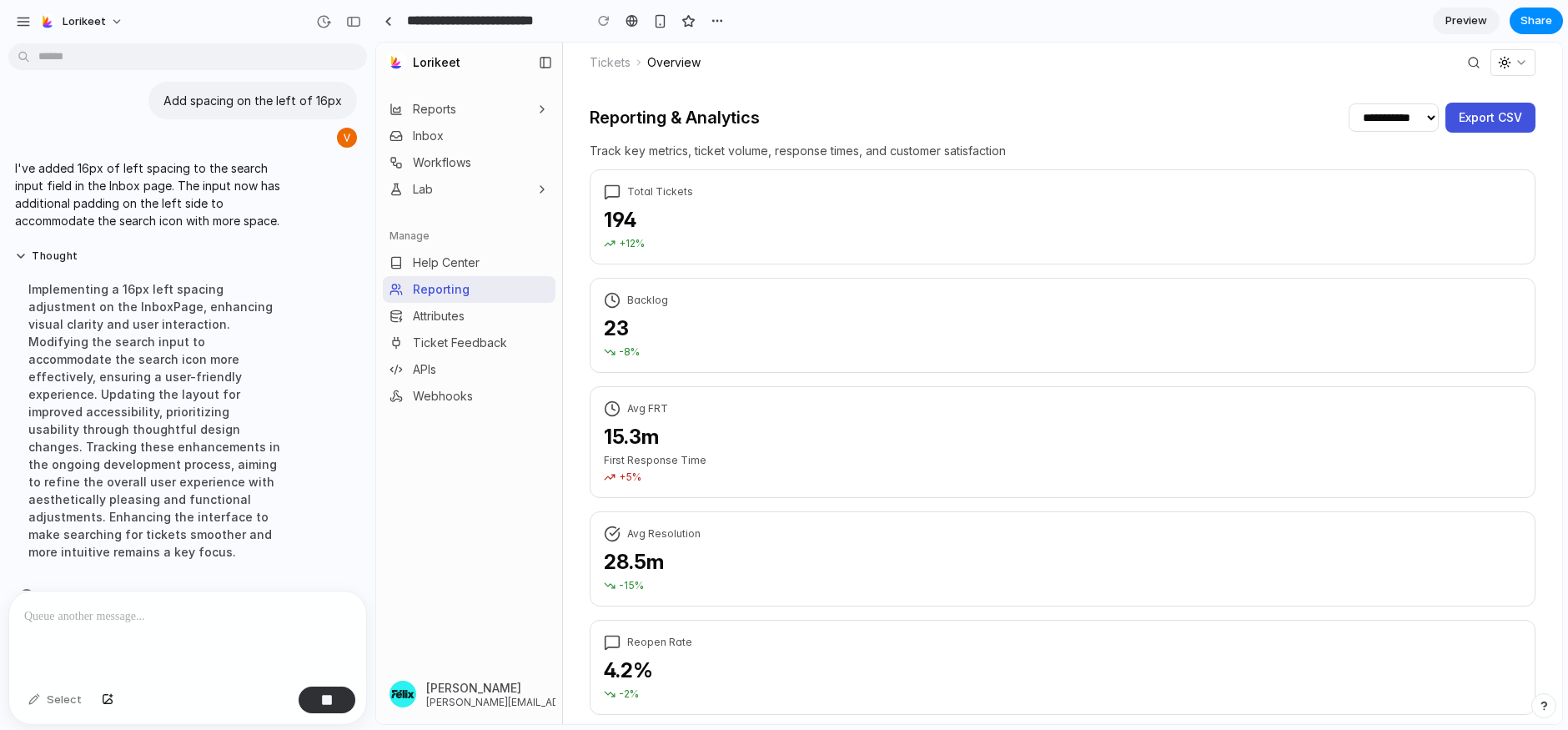
click at [479, 263] on button "Help Center" at bounding box center [469, 263] width 173 height 27
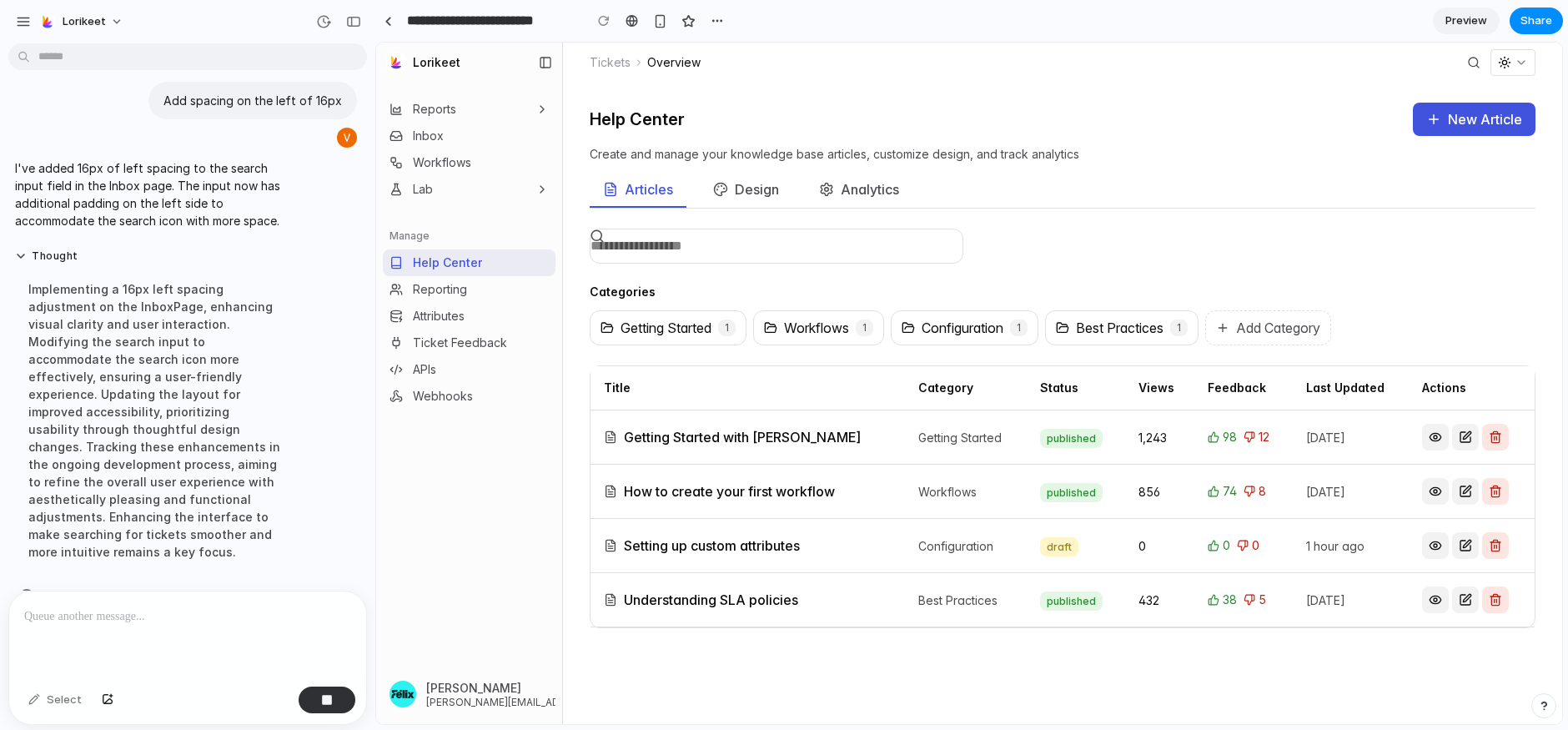
click at [463, 295] on span "Reporting" at bounding box center [440, 289] width 54 height 16
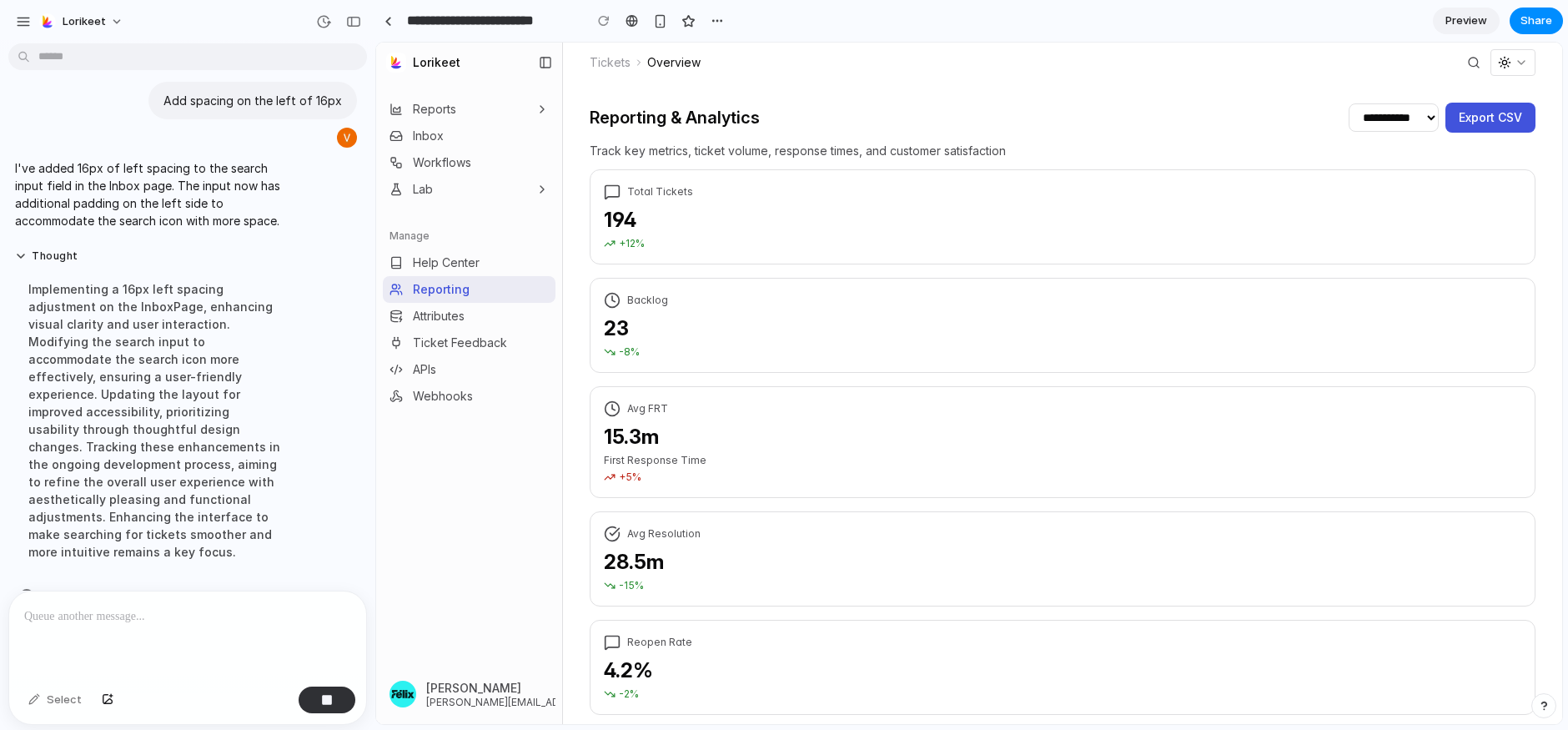
click at [478, 132] on button "Inbox" at bounding box center [469, 136] width 173 height 27
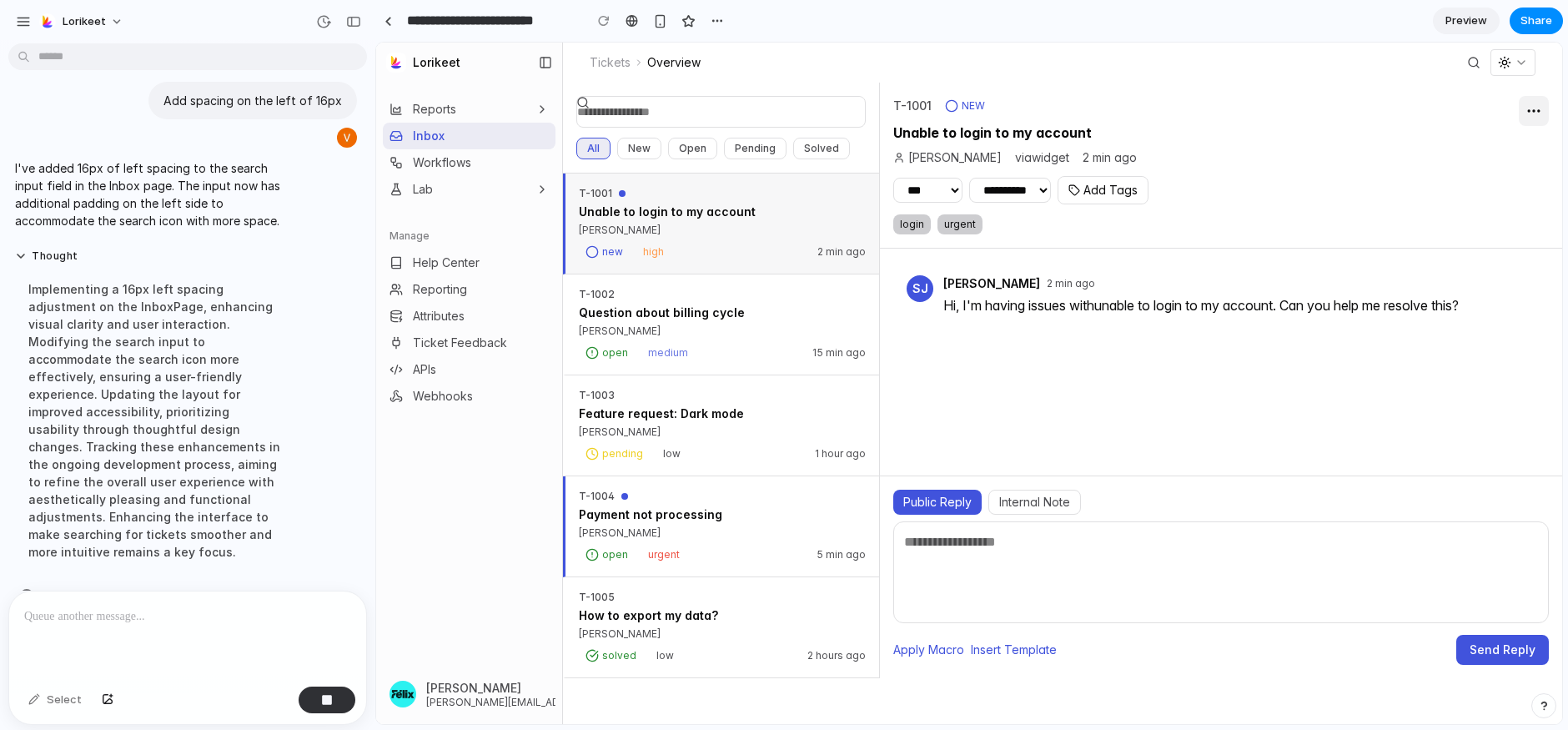
click at [473, 319] on button "Attributes" at bounding box center [469, 316] width 173 height 27
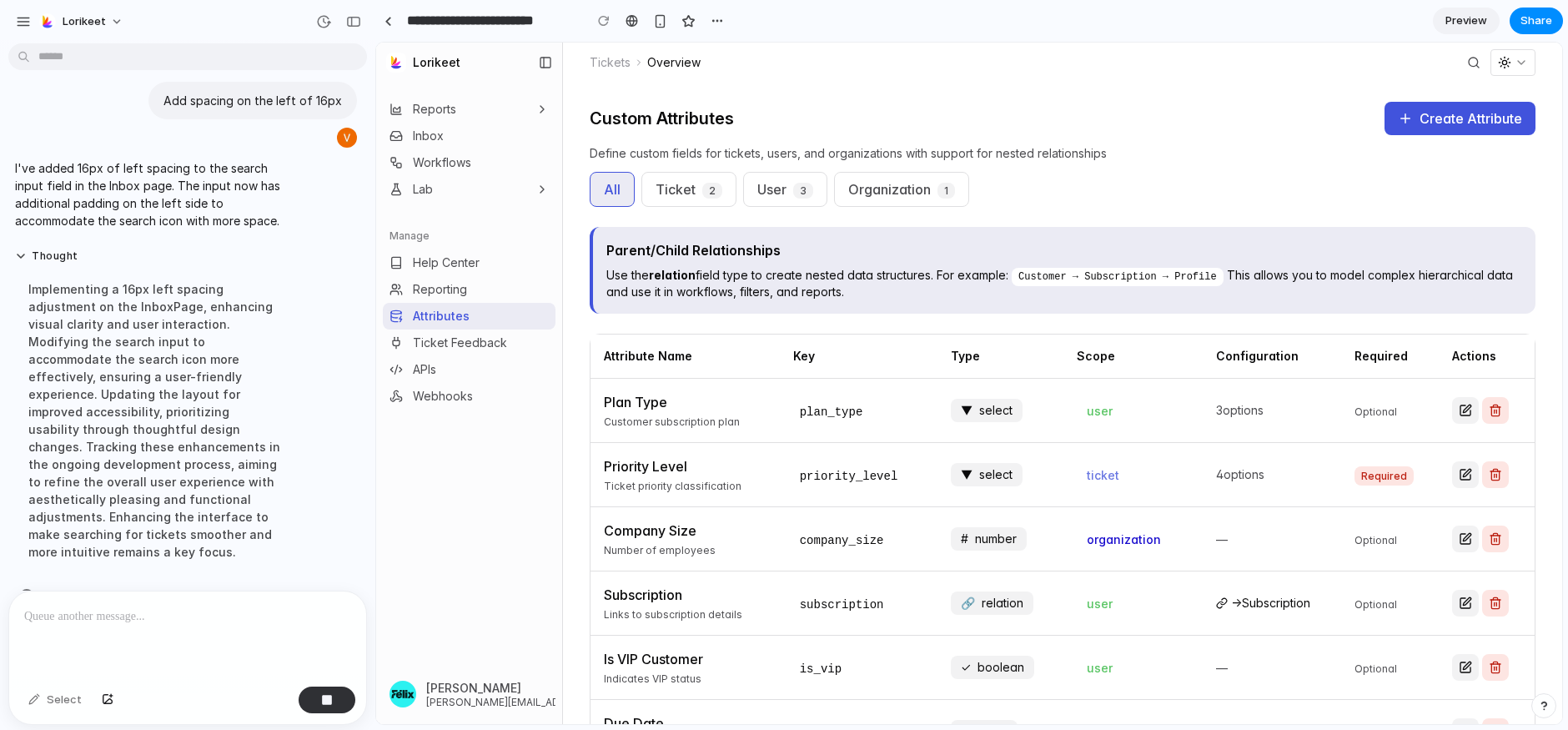
scroll to position [0, 0]
click at [464, 343] on span "Ticket Feedback" at bounding box center [460, 342] width 95 height 16
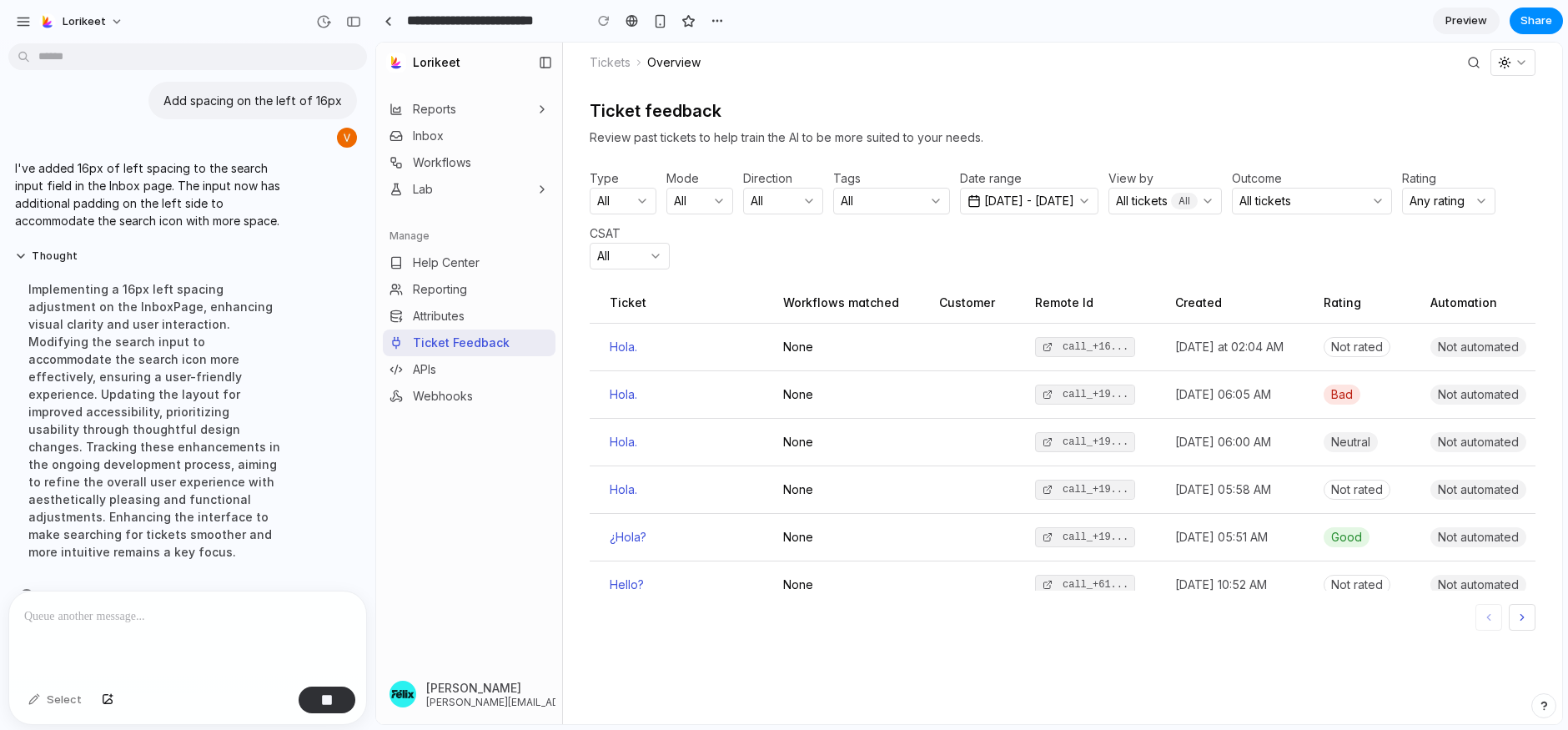
click at [445, 376] on button "APIs" at bounding box center [469, 370] width 173 height 27
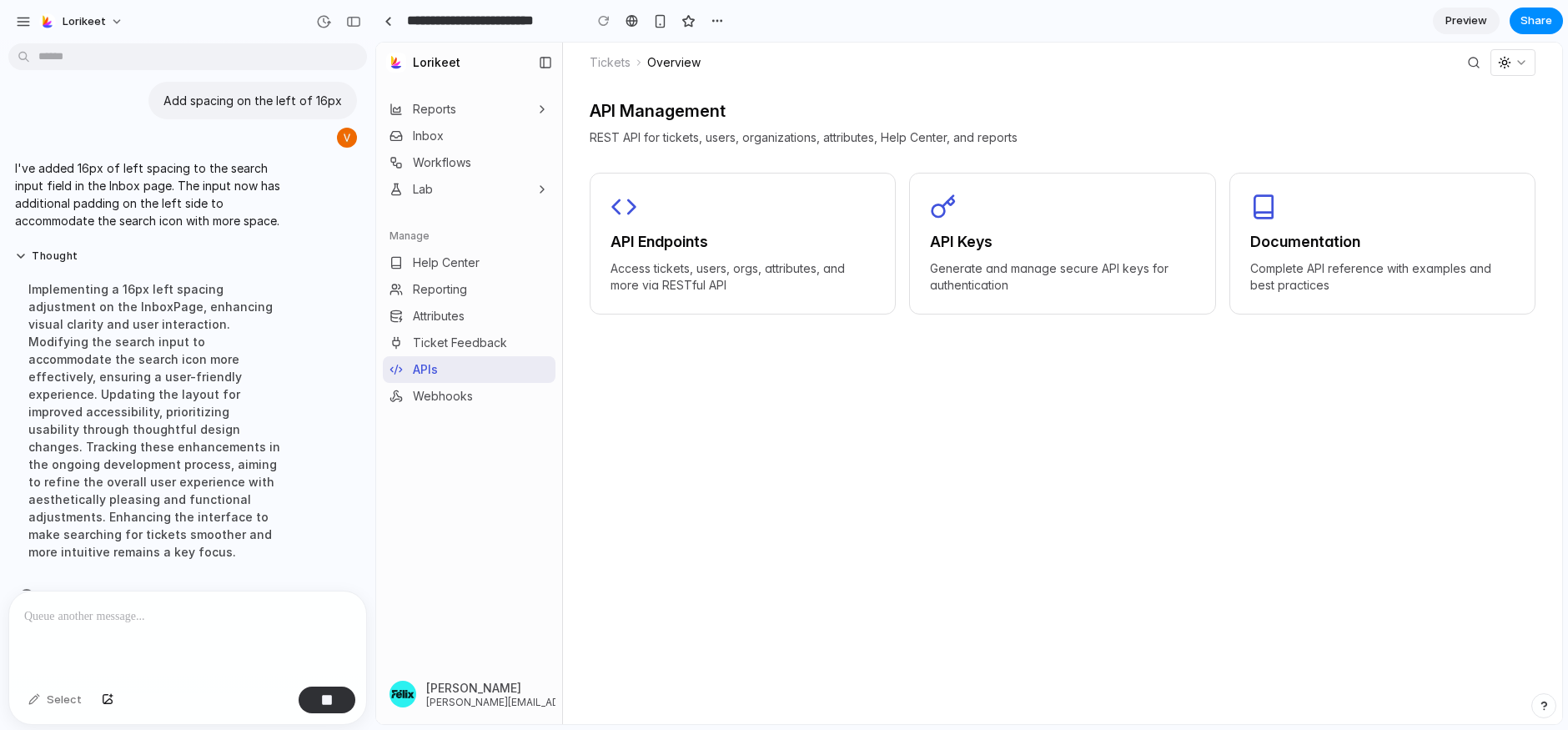
click at [456, 345] on span "Ticket Feedback" at bounding box center [460, 342] width 95 height 16
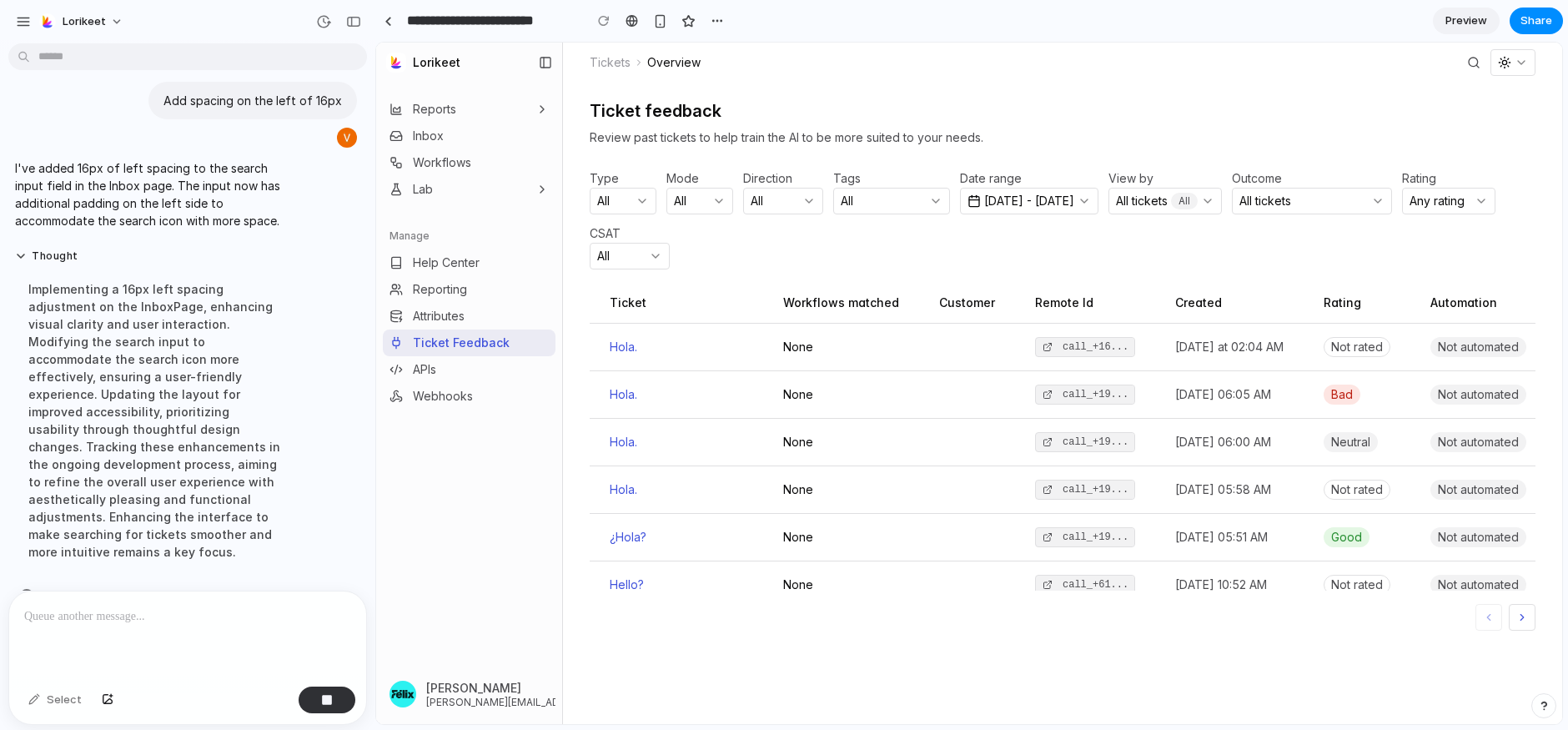
click at [514, 137] on button "Inbox" at bounding box center [469, 136] width 173 height 27
